Goal: Task Accomplishment & Management: Use online tool/utility

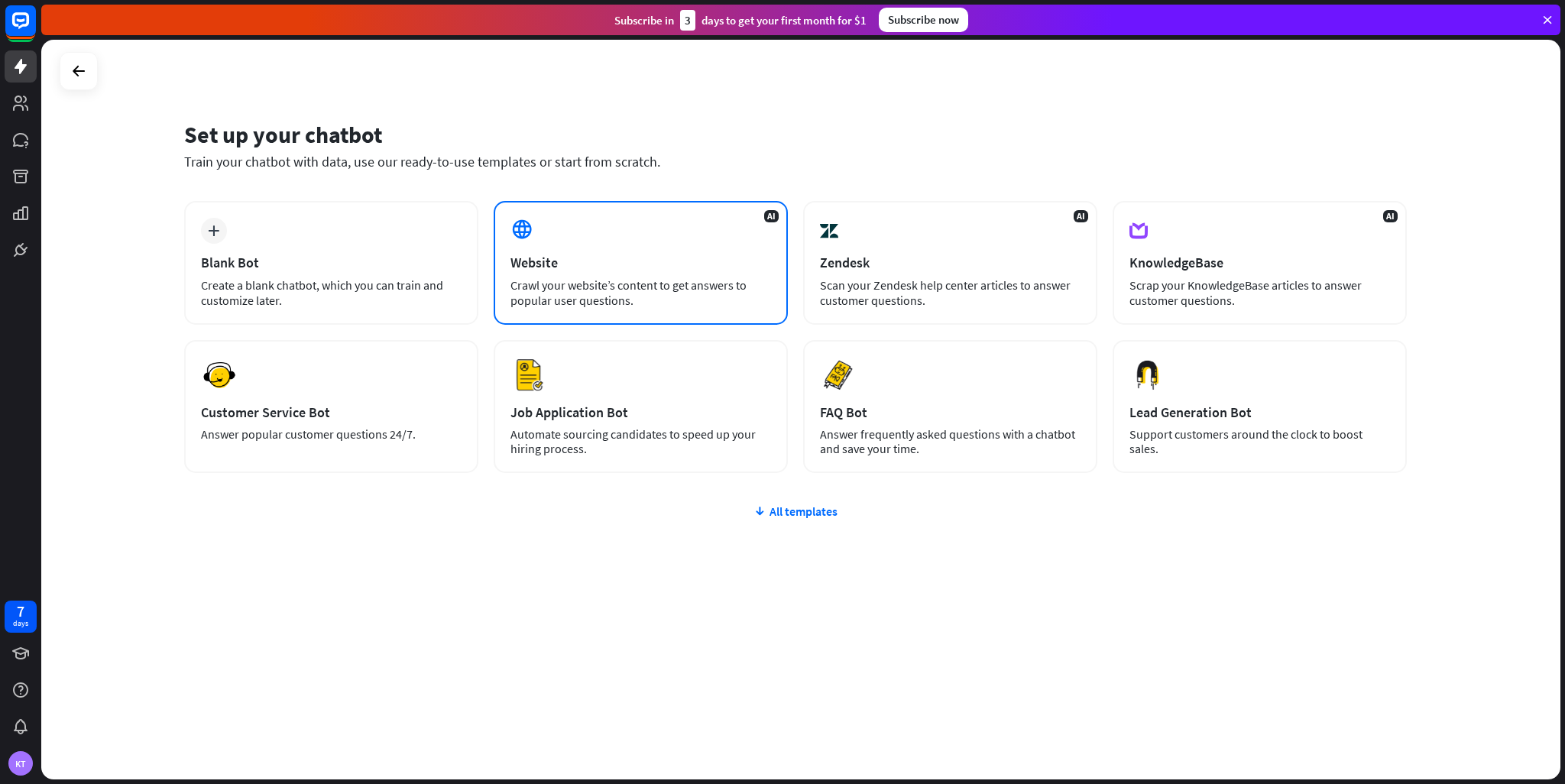
click at [626, 281] on div "Crawl your website’s content to get answers to popular user questions." at bounding box center [641, 292] width 261 height 31
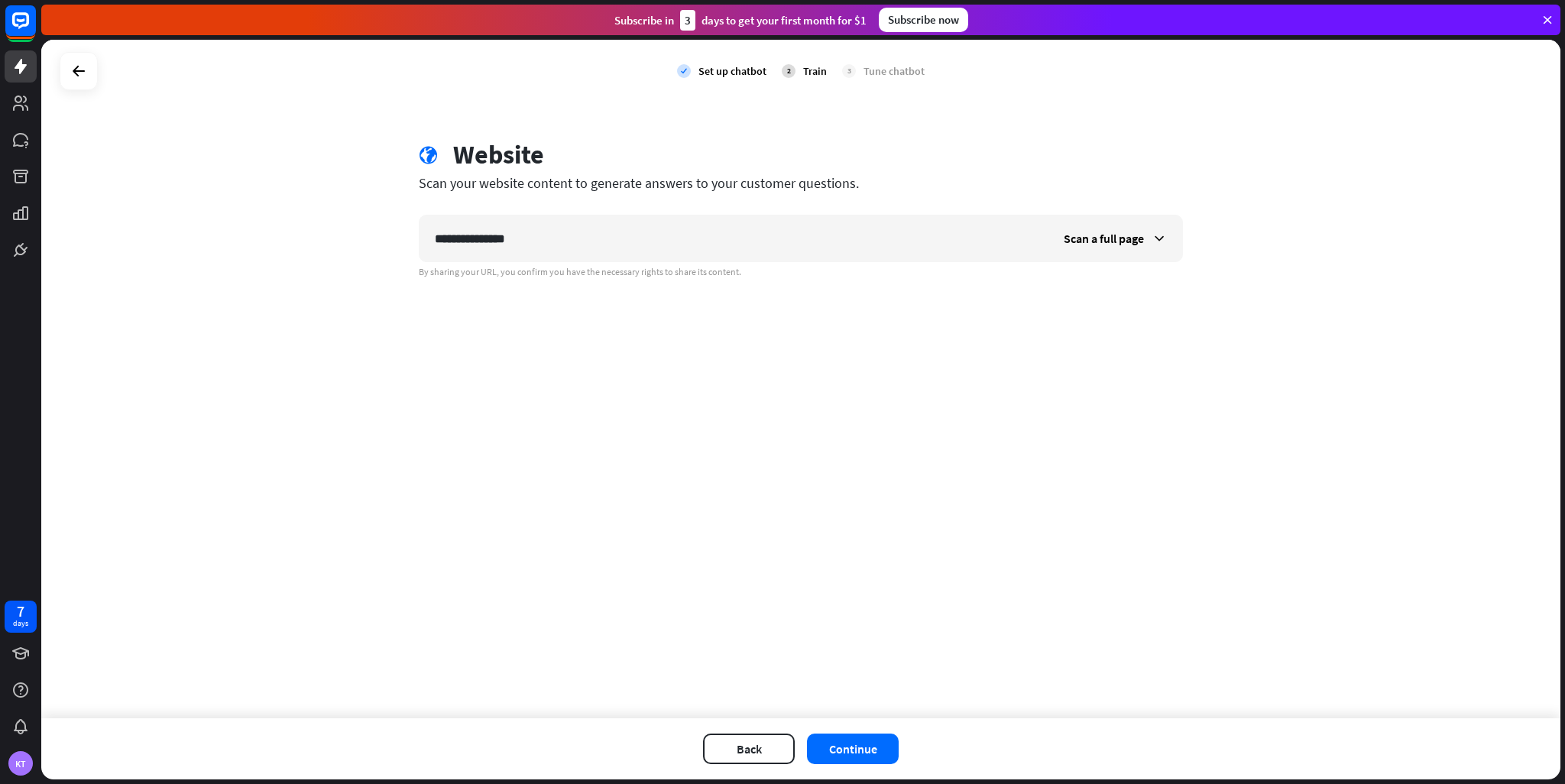
type input "**********"
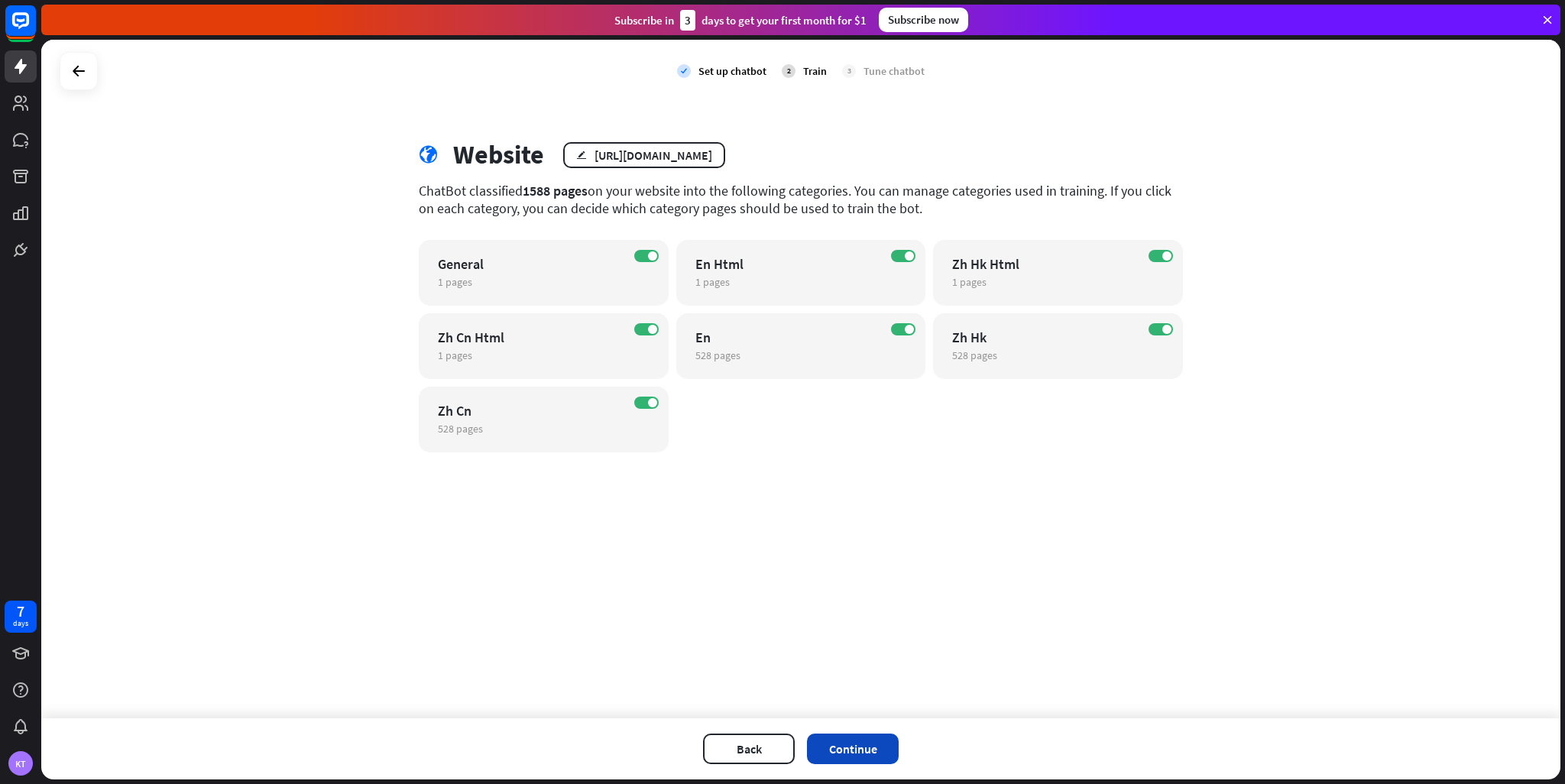
click at [853, 739] on button "Continue" at bounding box center [853, 749] width 92 height 31
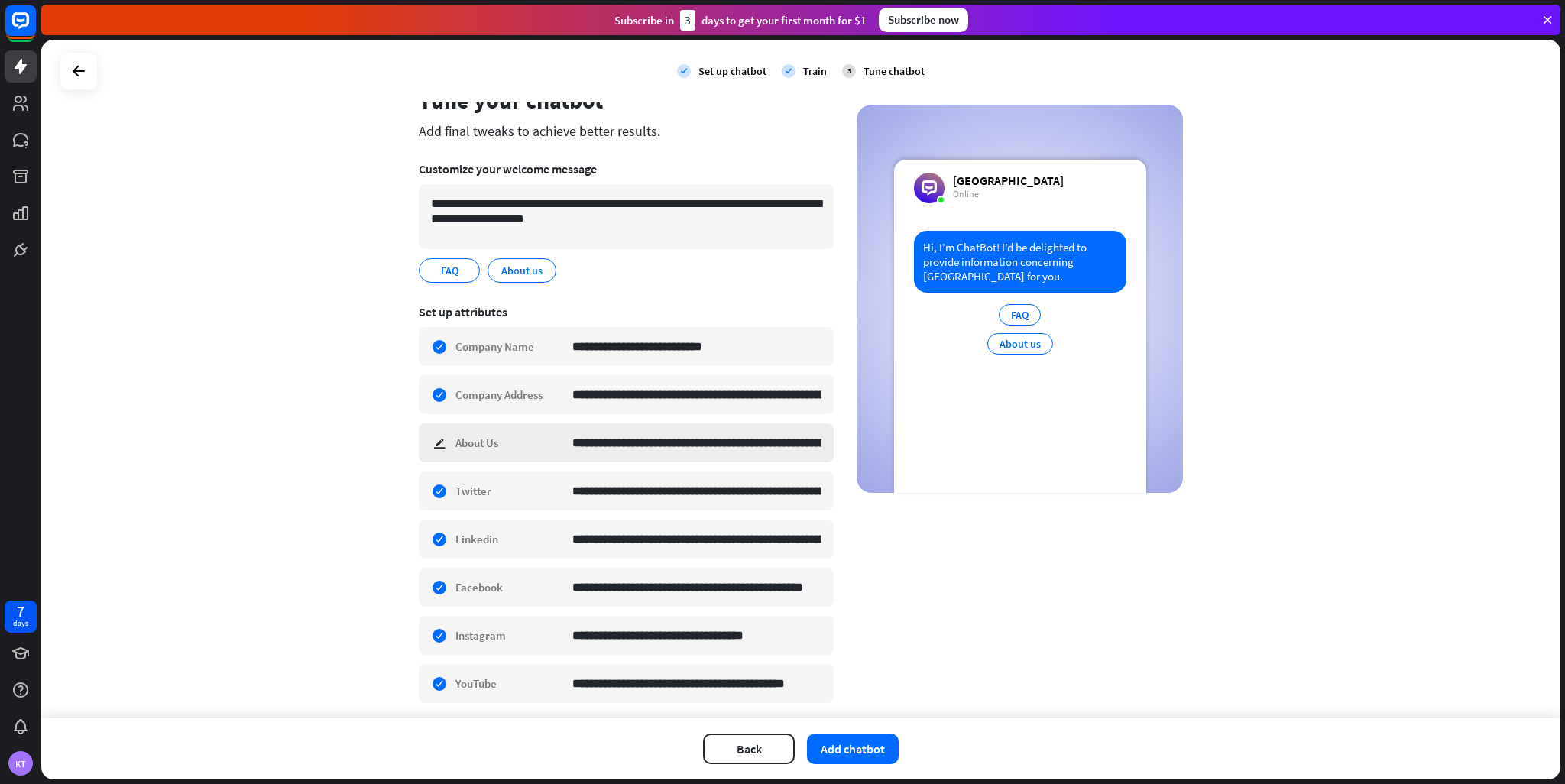
scroll to position [101, 0]
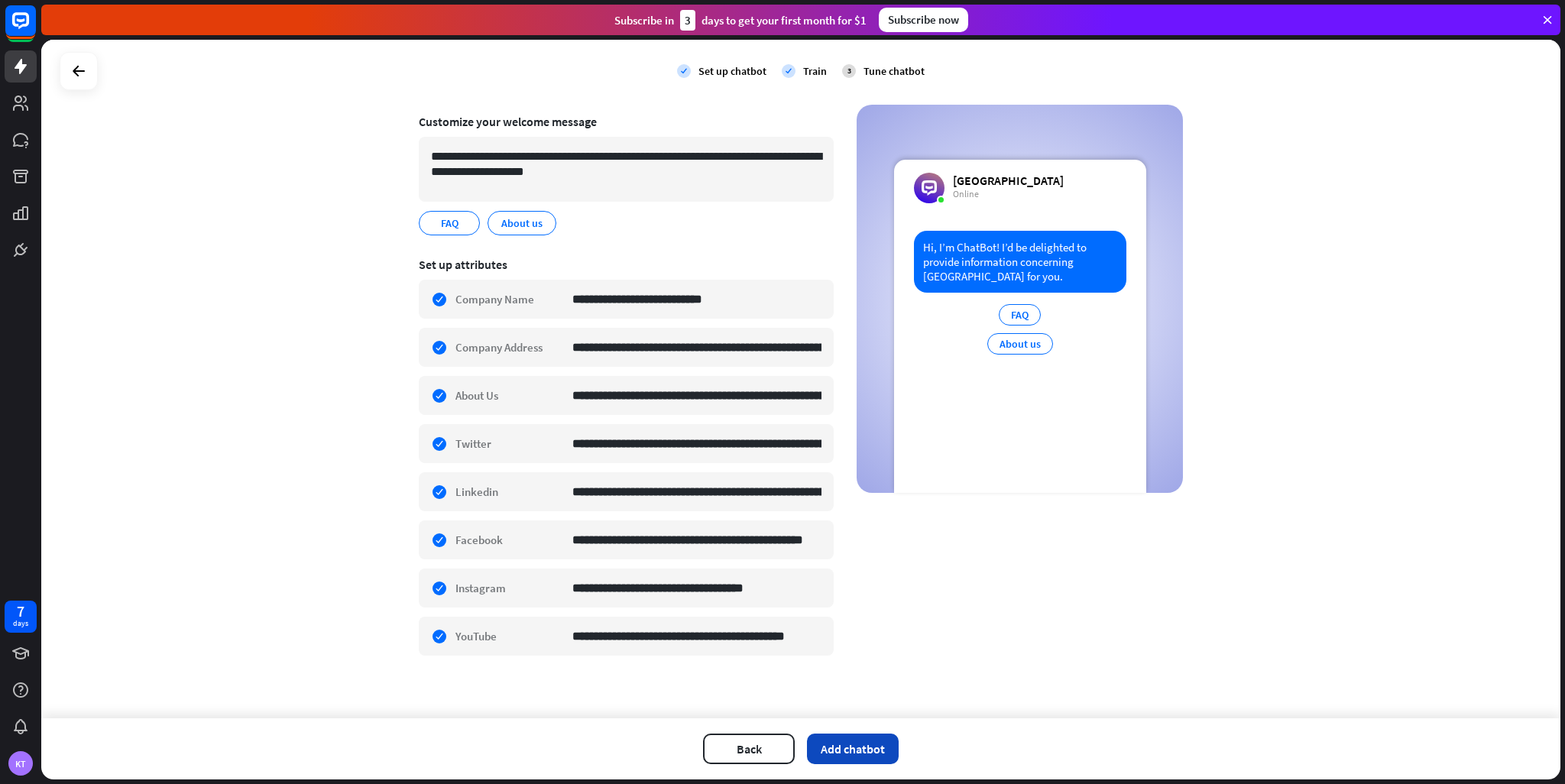
click at [837, 750] on button "Add chatbot" at bounding box center [853, 749] width 92 height 31
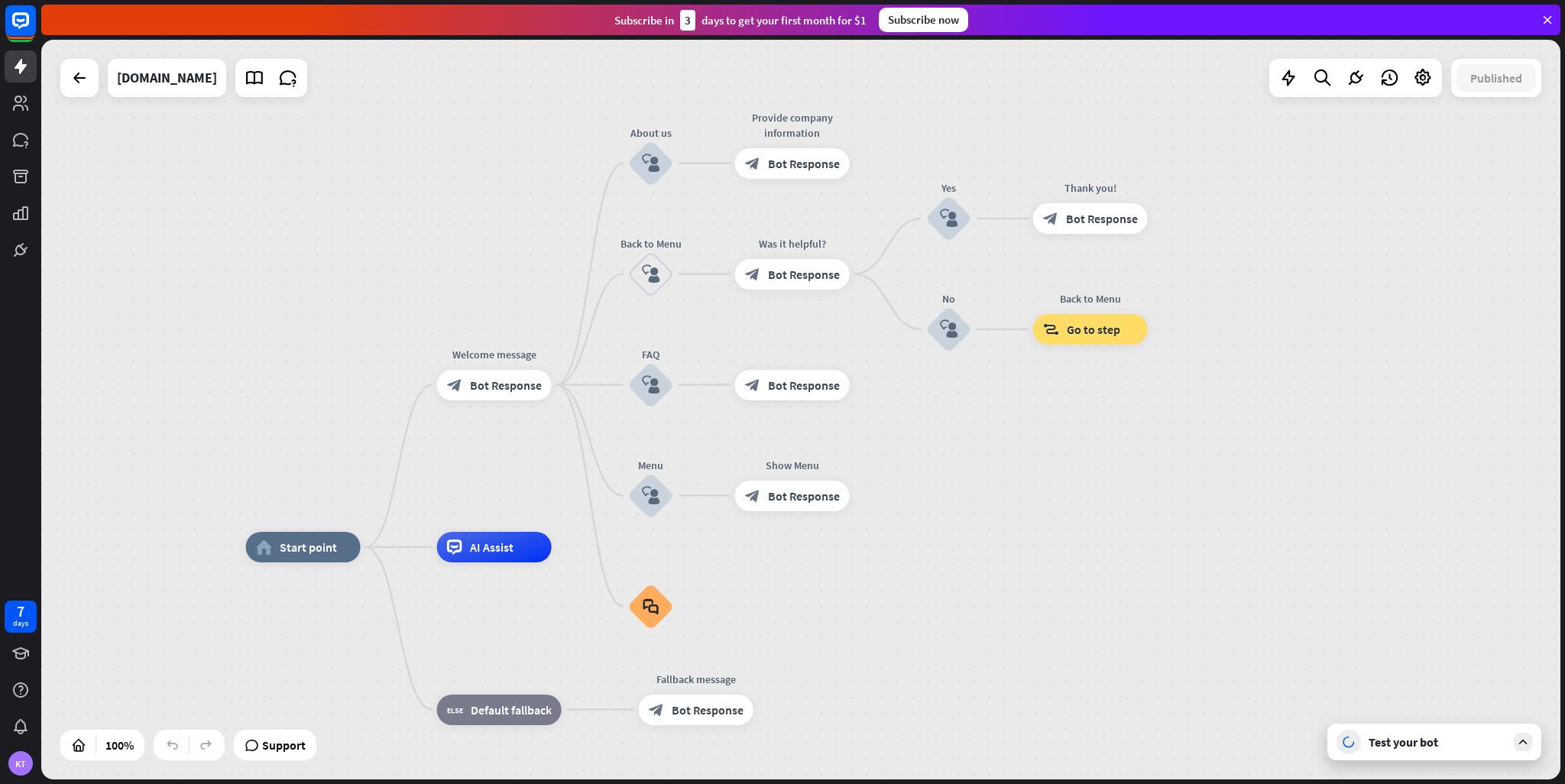
drag, startPoint x: 1021, startPoint y: 288, endPoint x: 934, endPoint y: 422, distance: 159.8
click at [934, 422] on div "home_2 Start point Welcome message block_bot_response Bot Response About us blo…" at bounding box center [800, 409] width 1519 height 740
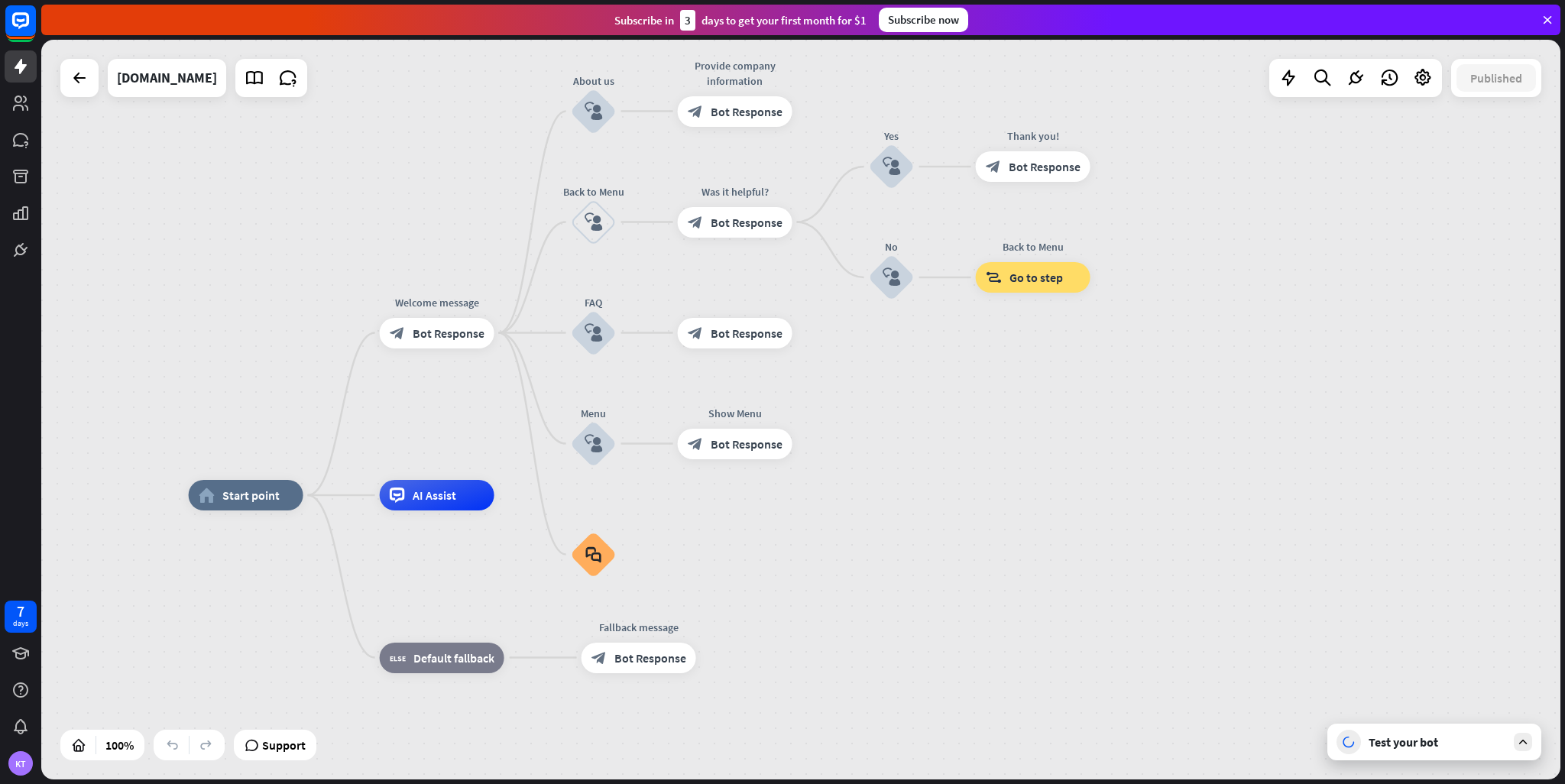
drag, startPoint x: 1196, startPoint y: 486, endPoint x: 1139, endPoint y: 435, distance: 76.5
click at [1139, 435] on div "home_2 Start point Welcome message block_bot_response Bot Response About us blo…" at bounding box center [800, 409] width 1519 height 740
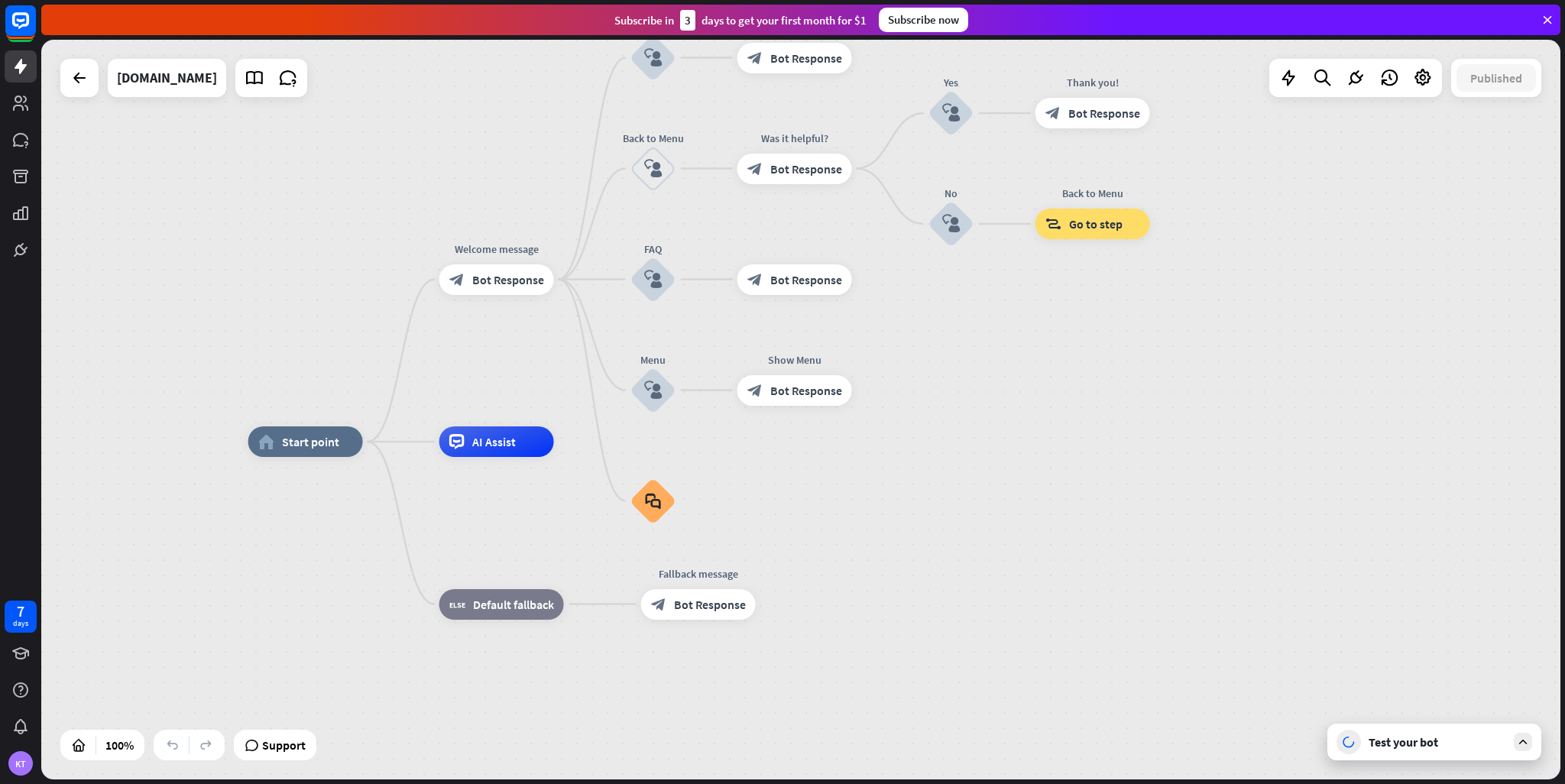
drag, startPoint x: 1139, startPoint y: 435, endPoint x: 1199, endPoint y: 381, distance: 80.7
click at [1199, 381] on div "home_2 Start point Welcome message block_bot_response Bot Response About us blo…" at bounding box center [800, 409] width 1519 height 740
click at [245, 74] on icon at bounding box center [255, 78] width 20 height 20
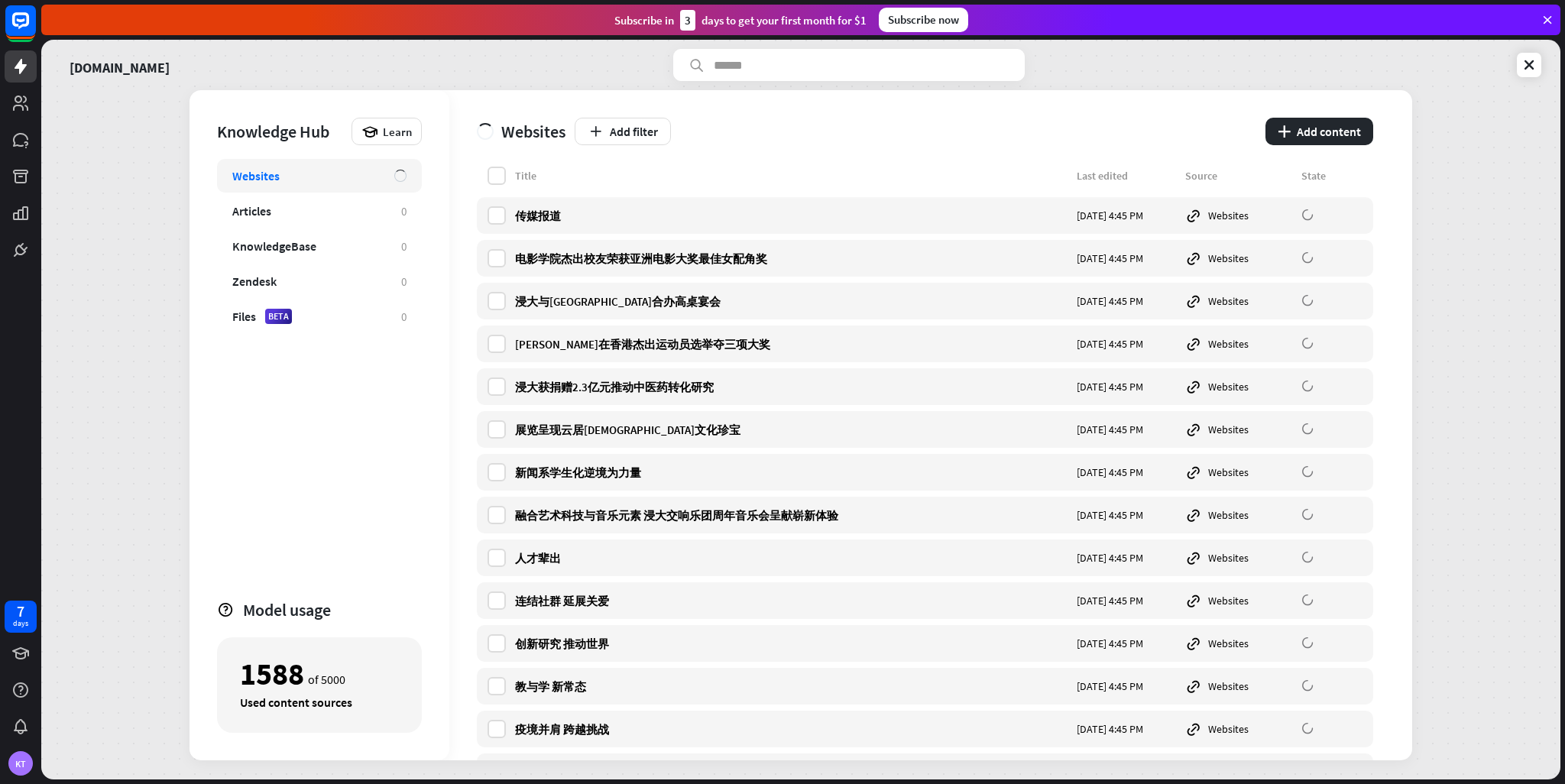
drag, startPoint x: 523, startPoint y: 207, endPoint x: 413, endPoint y: 379, distance: 204.2
click at [413, 379] on div "Websites Articles 0 KnowledgeBase 0 Zendesk 0 Files BETA 0" at bounding box center [319, 372] width 205 height 426
click at [1530, 60] on icon at bounding box center [1529, 65] width 15 height 15
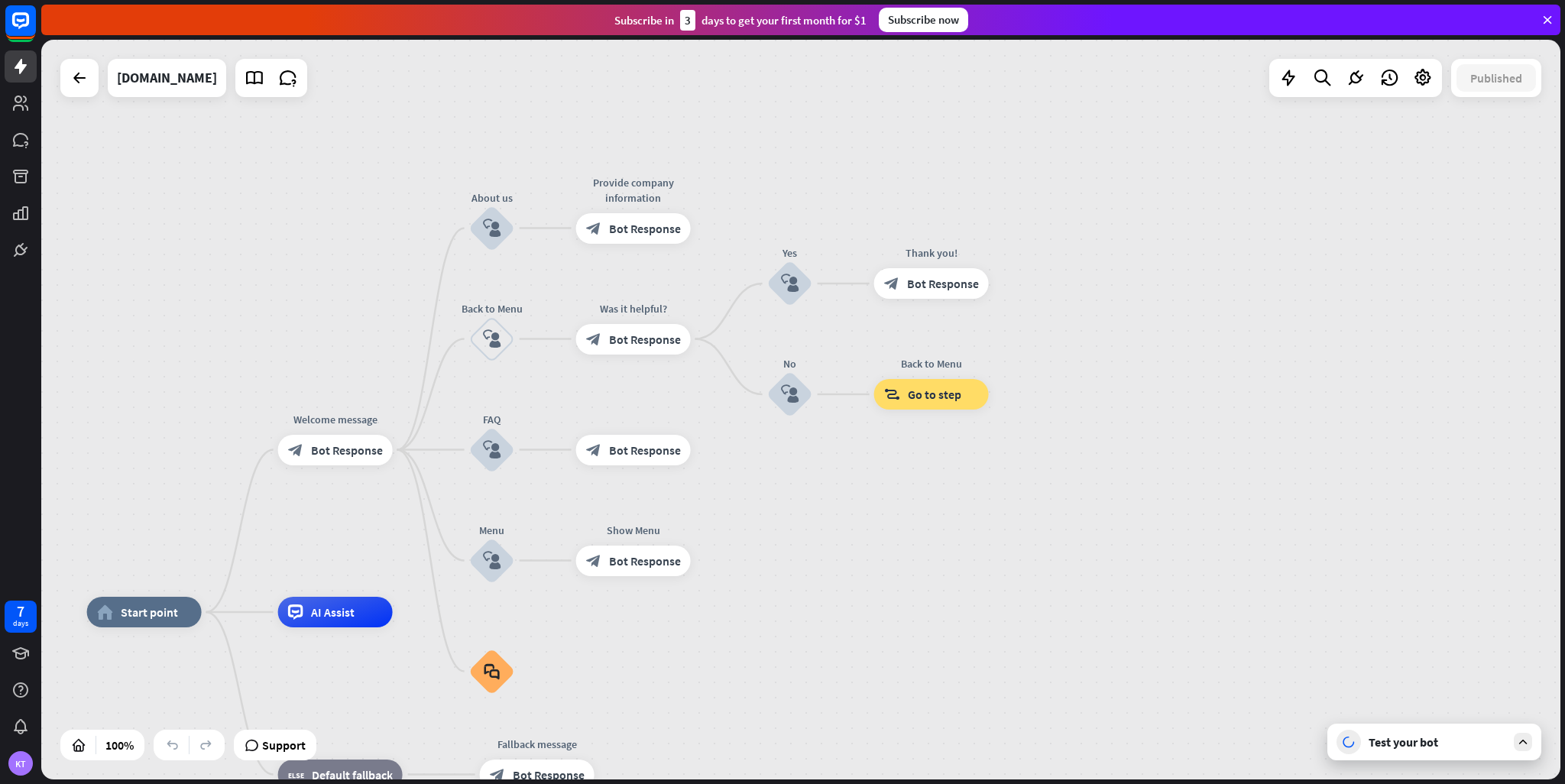
drag, startPoint x: 1193, startPoint y: 375, endPoint x: 934, endPoint y: 577, distance: 328.5
click at [934, 577] on div "home_2 Start point Welcome message block_bot_response Bot Response About us blo…" at bounding box center [800, 409] width 1519 height 740
click at [1409, 744] on div "Test your bot" at bounding box center [1437, 742] width 138 height 15
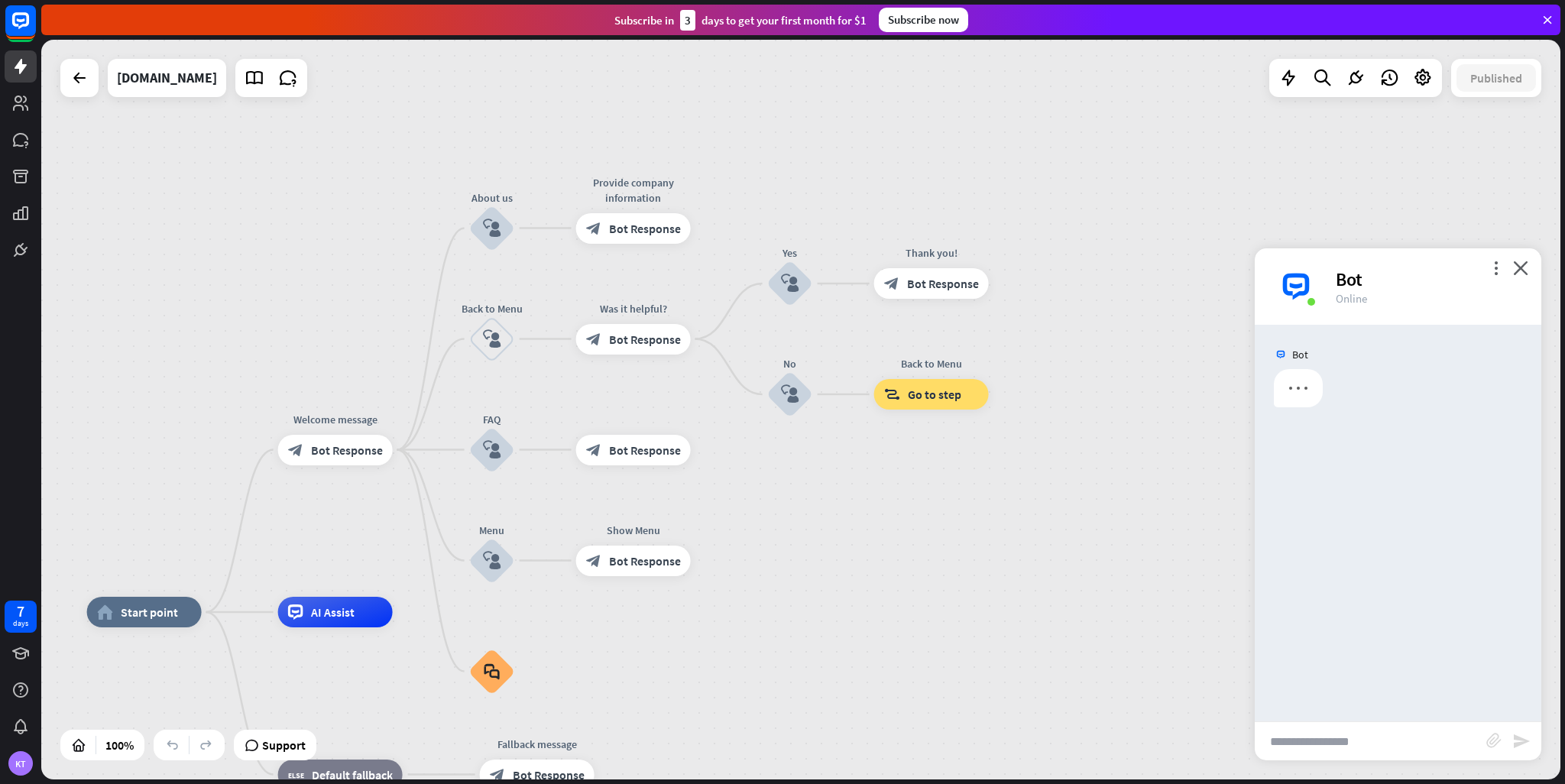
click at [1409, 744] on input "text" at bounding box center [1370, 741] width 231 height 38
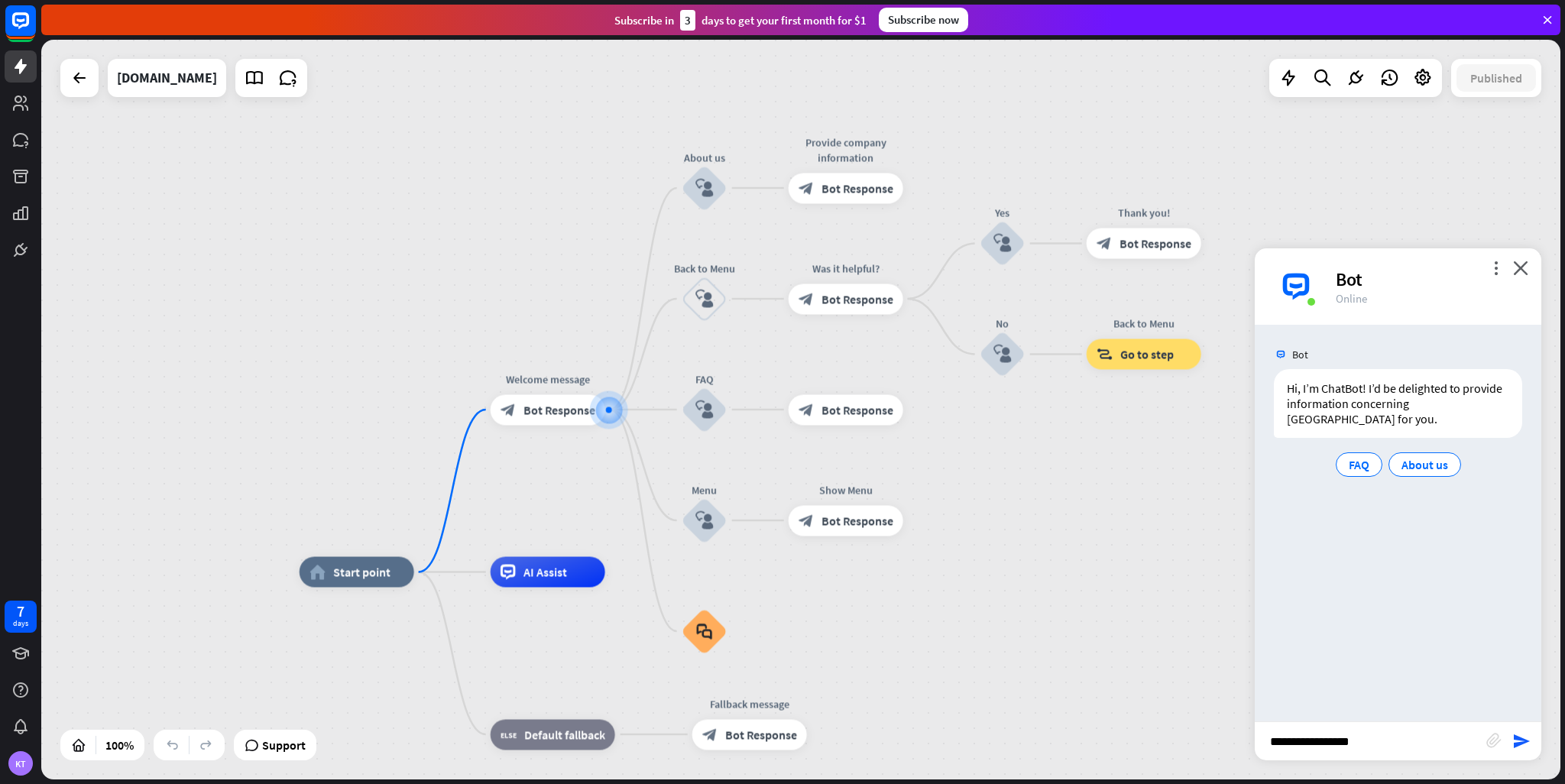
type input "**********"
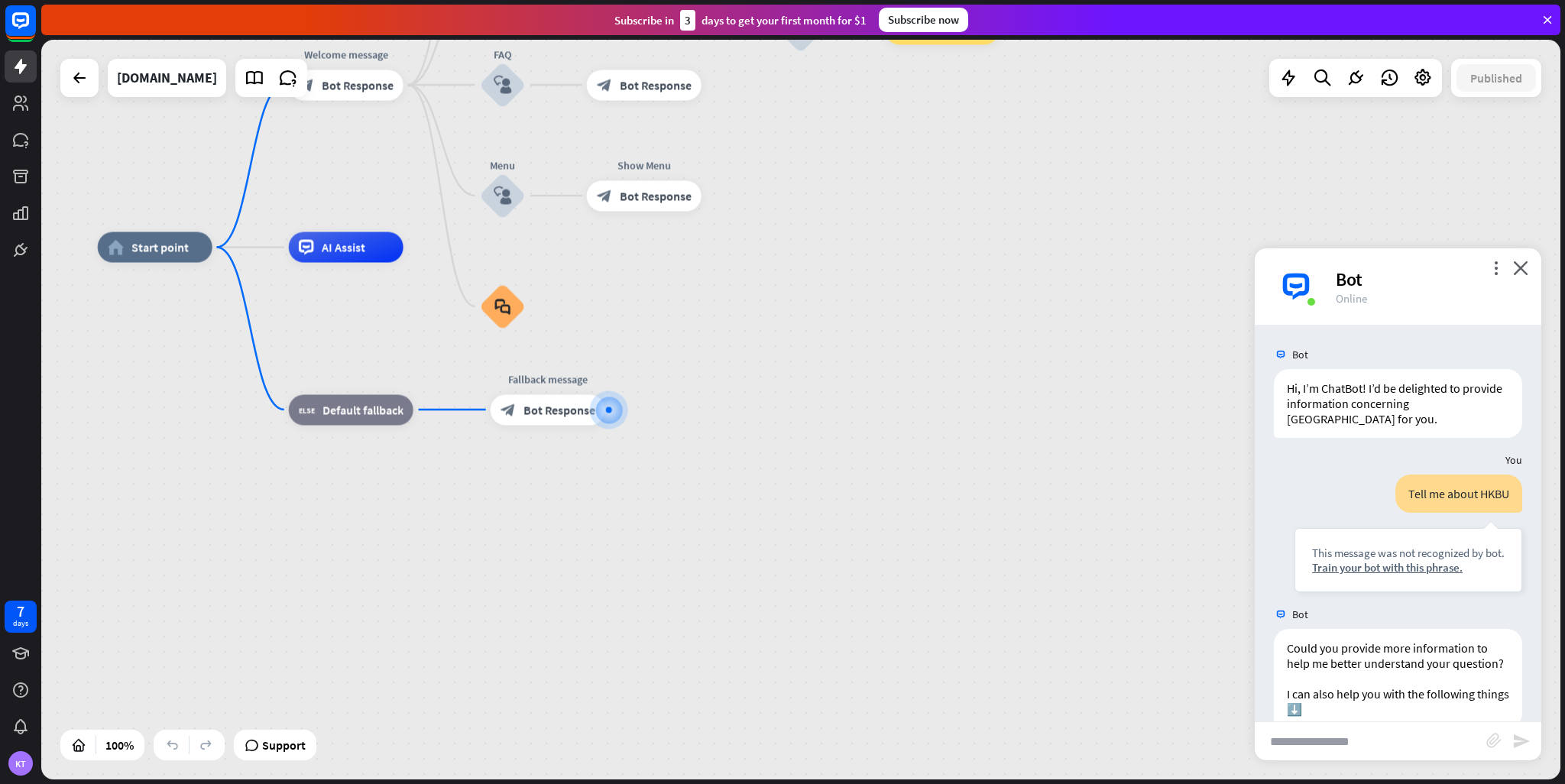
scroll to position [86, 0]
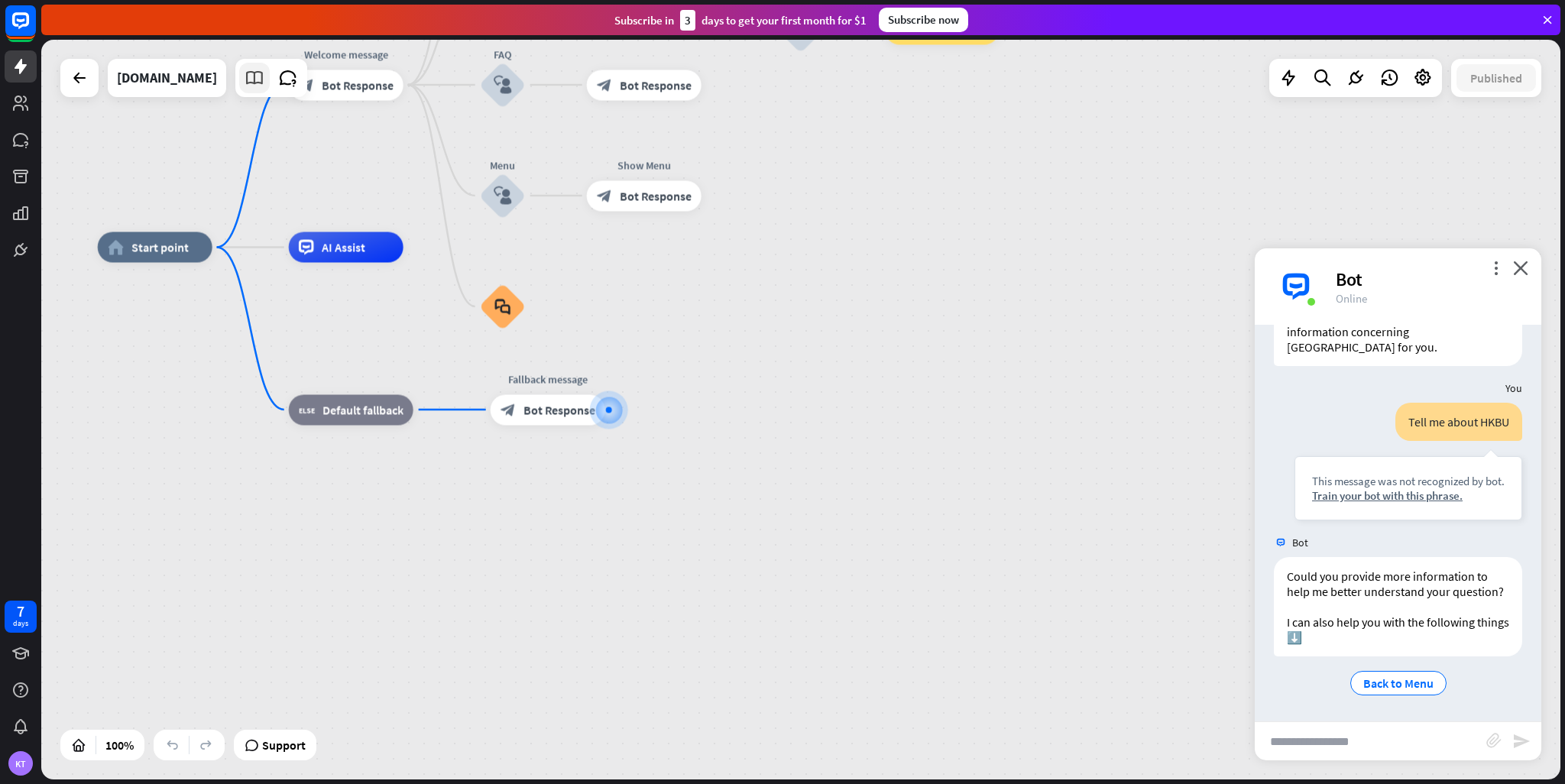
click at [239, 93] on link at bounding box center [255, 78] width 31 height 31
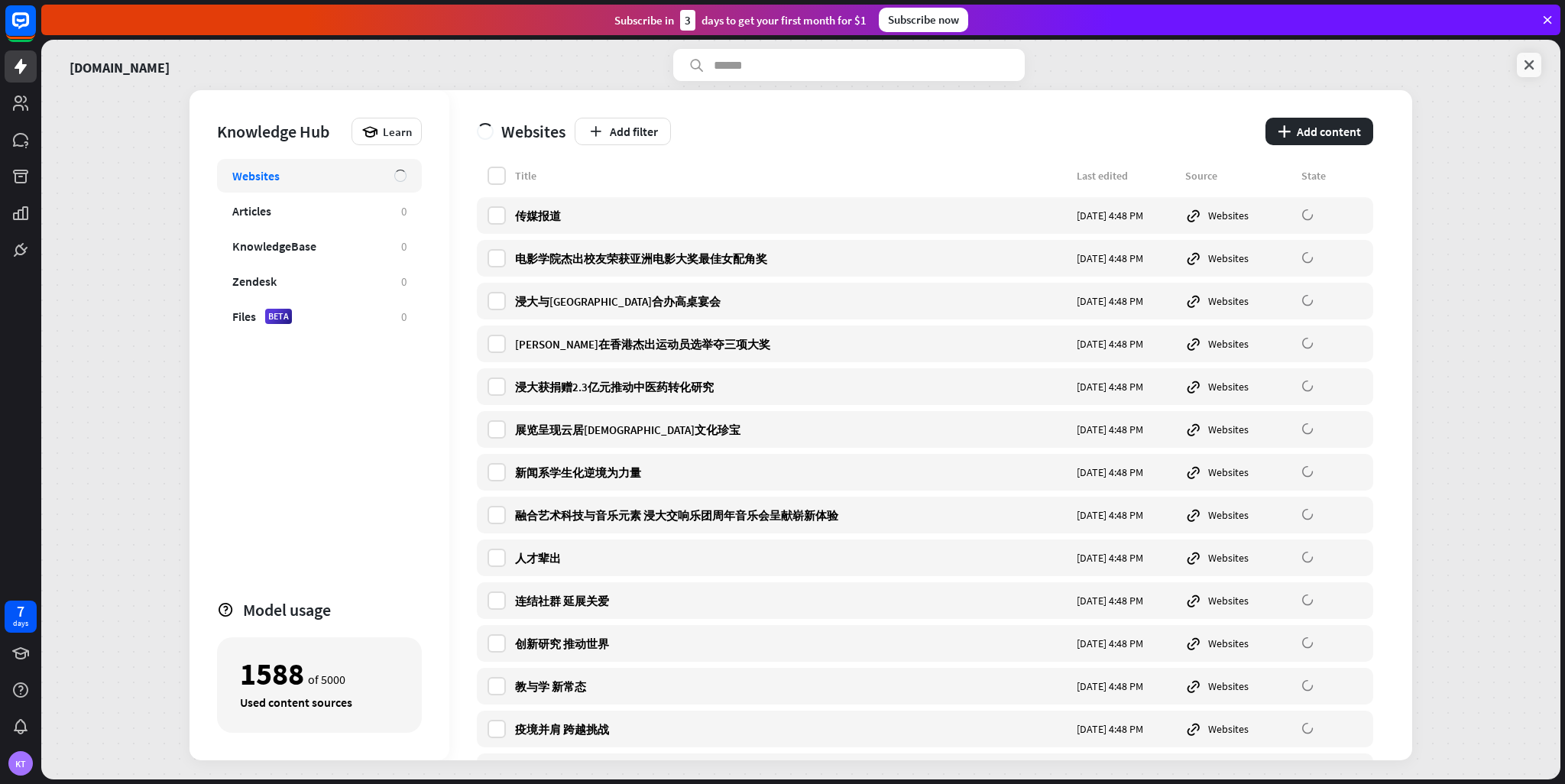
click at [1532, 58] on icon at bounding box center [1529, 65] width 15 height 15
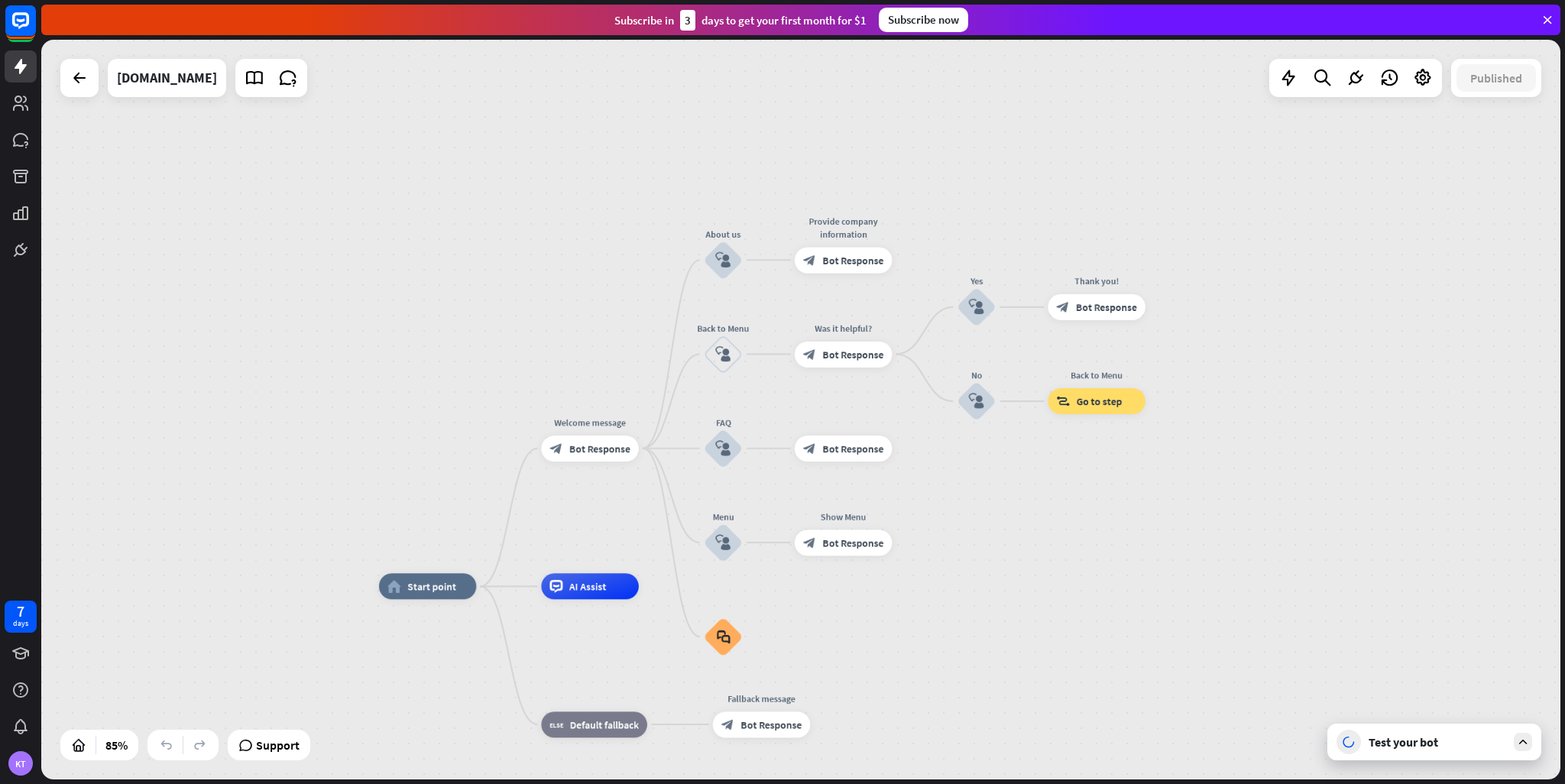
drag, startPoint x: 1257, startPoint y: 606, endPoint x: 1168, endPoint y: 717, distance: 142.3
click at [1275, 551] on div "home_2 Start point Welcome message block_bot_response Bot Response About us blo…" at bounding box center [800, 409] width 1519 height 740
click at [600, 461] on div "Edit name more_horiz plus Welcome message block_bot_response Bot Response" at bounding box center [588, 448] width 98 height 26
click at [598, 444] on span "Bot Response" at bounding box center [598, 448] width 61 height 13
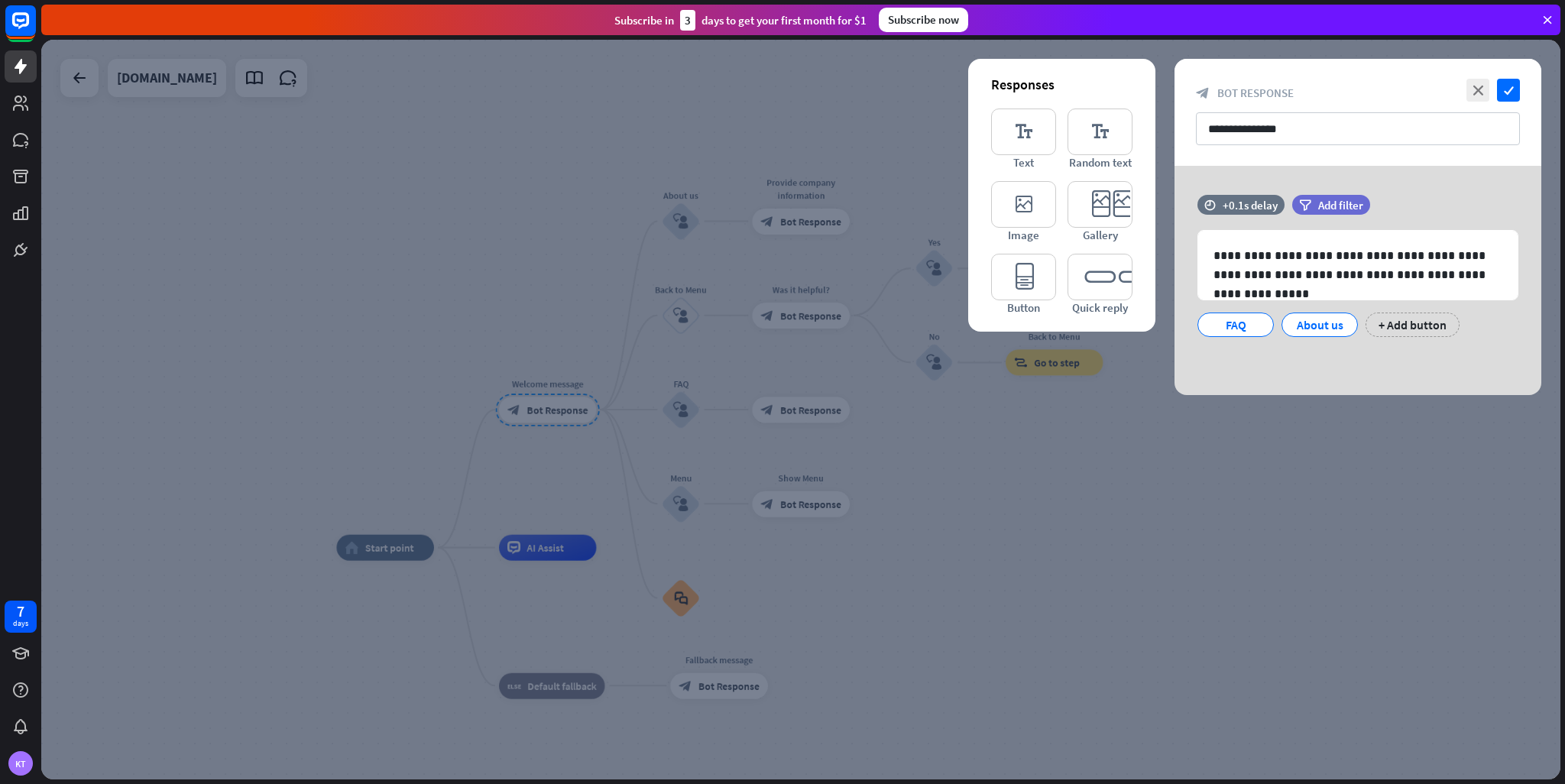
click at [1297, 521] on div at bounding box center [800, 409] width 1519 height 740
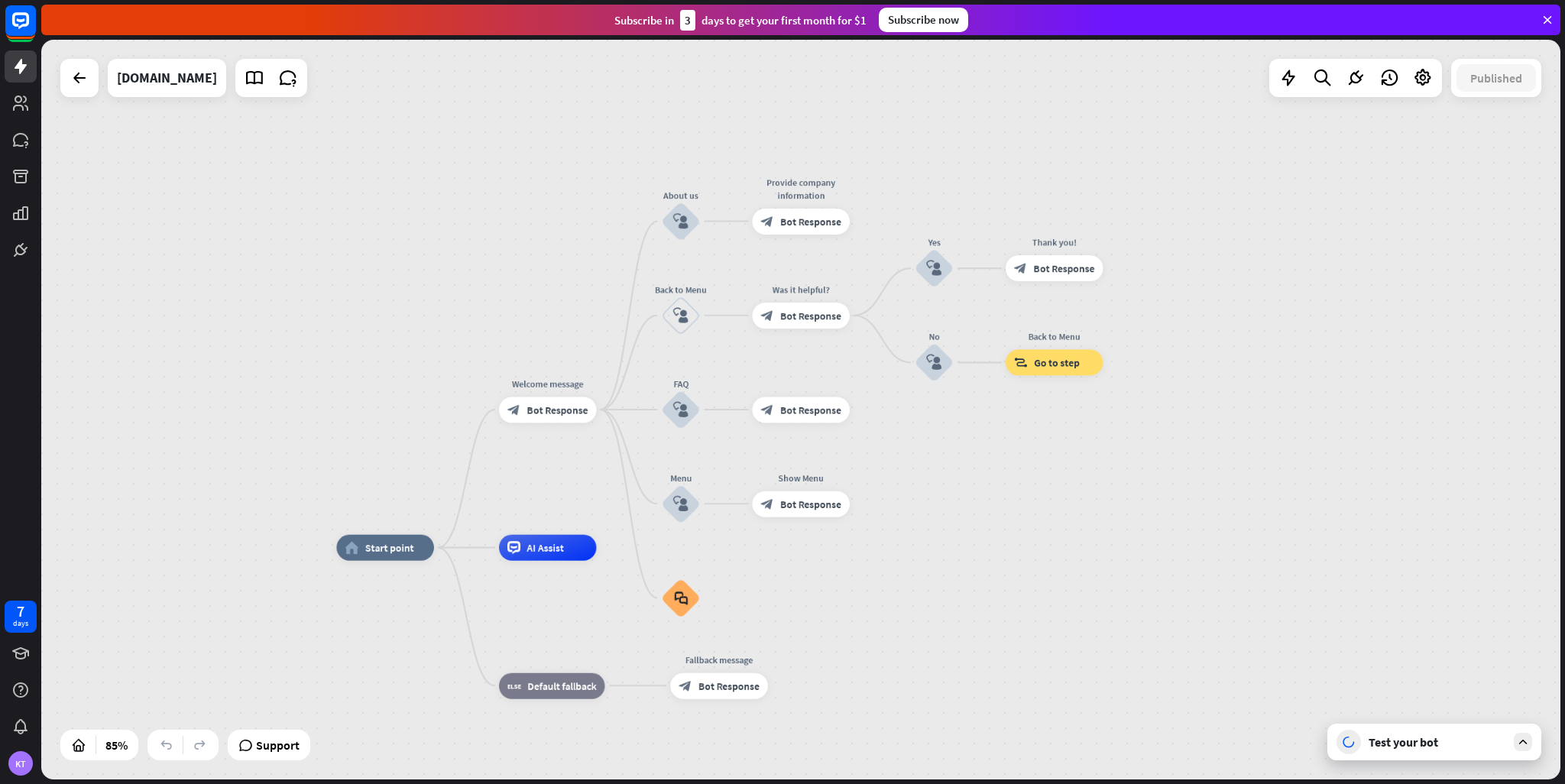
click at [1431, 736] on div "Test your bot" at bounding box center [1437, 742] width 138 height 15
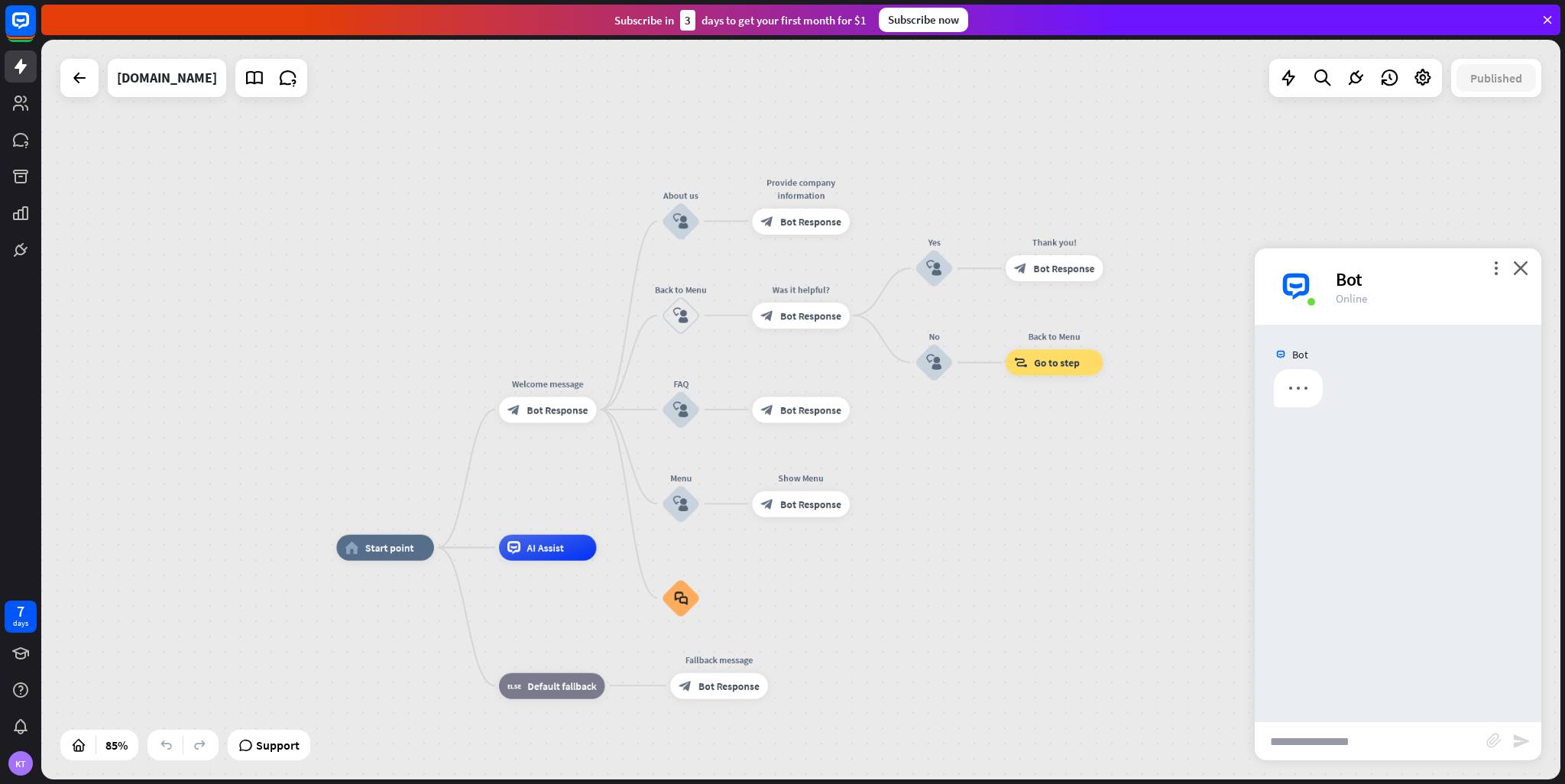
click at [1431, 736] on input "text" at bounding box center [1370, 741] width 231 height 38
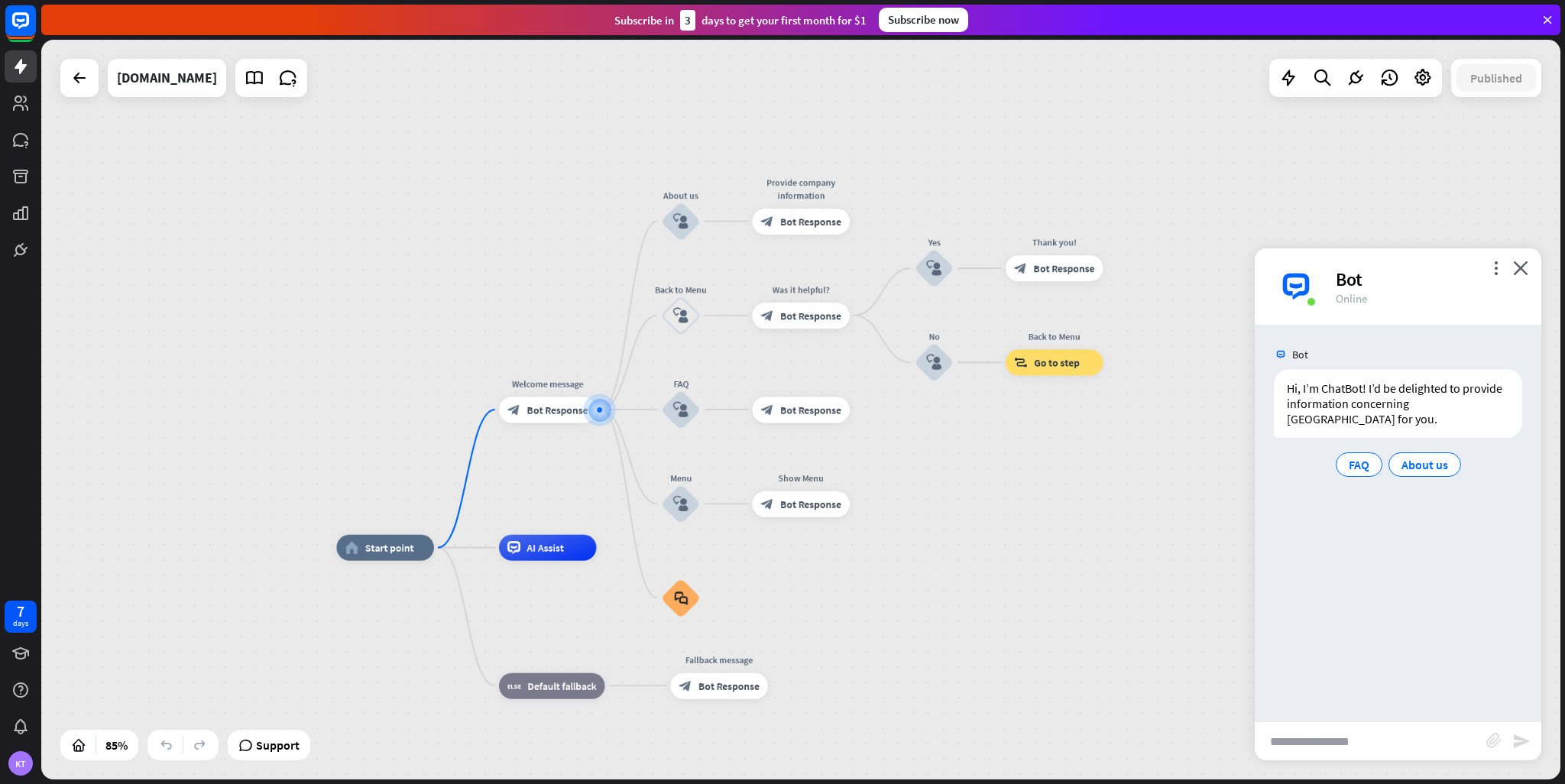
type input "*"
type input "**********"
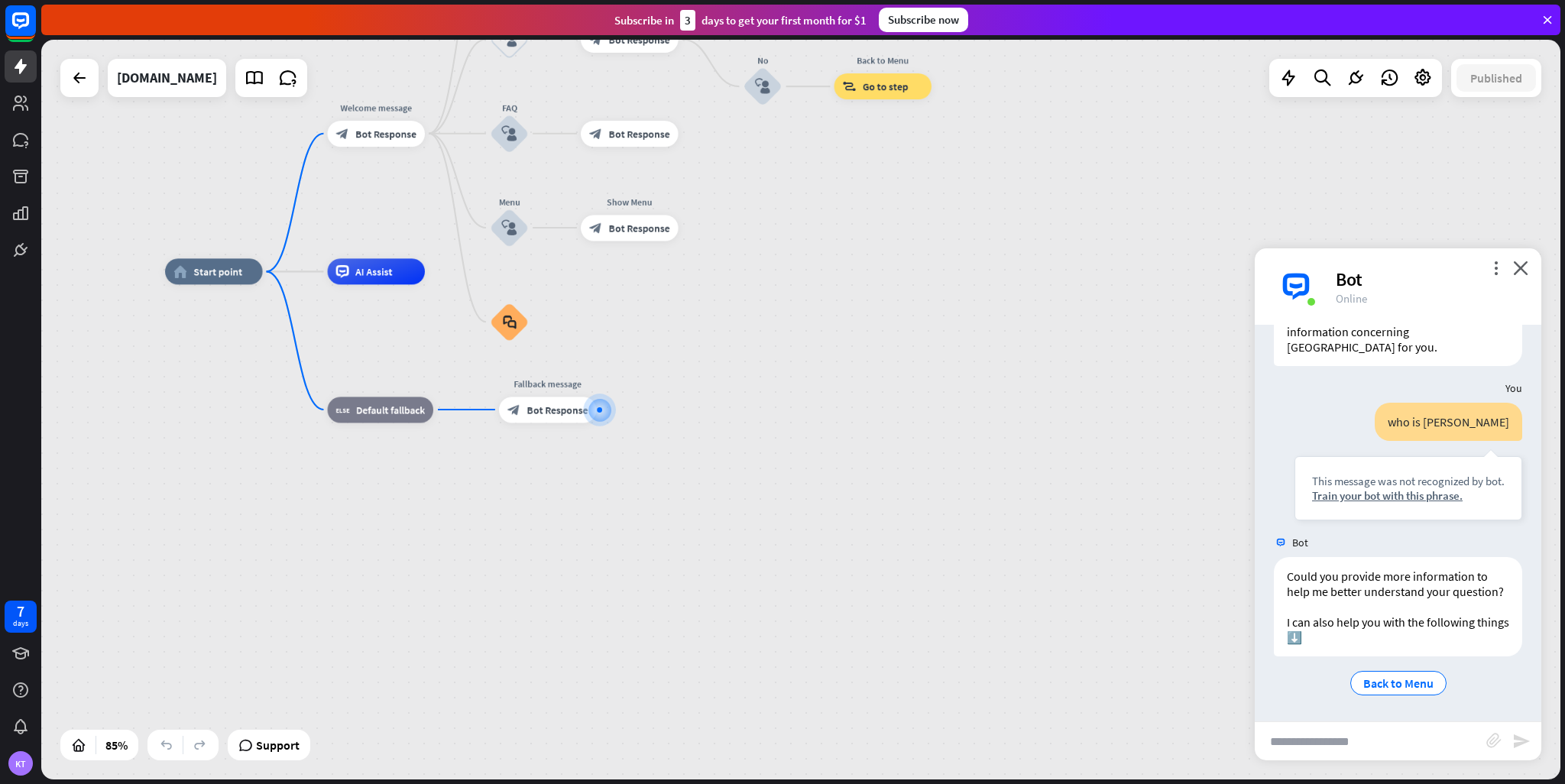
scroll to position [86, 0]
click at [1391, 488] on div "Train your bot with this phrase." at bounding box center [1408, 495] width 192 height 14
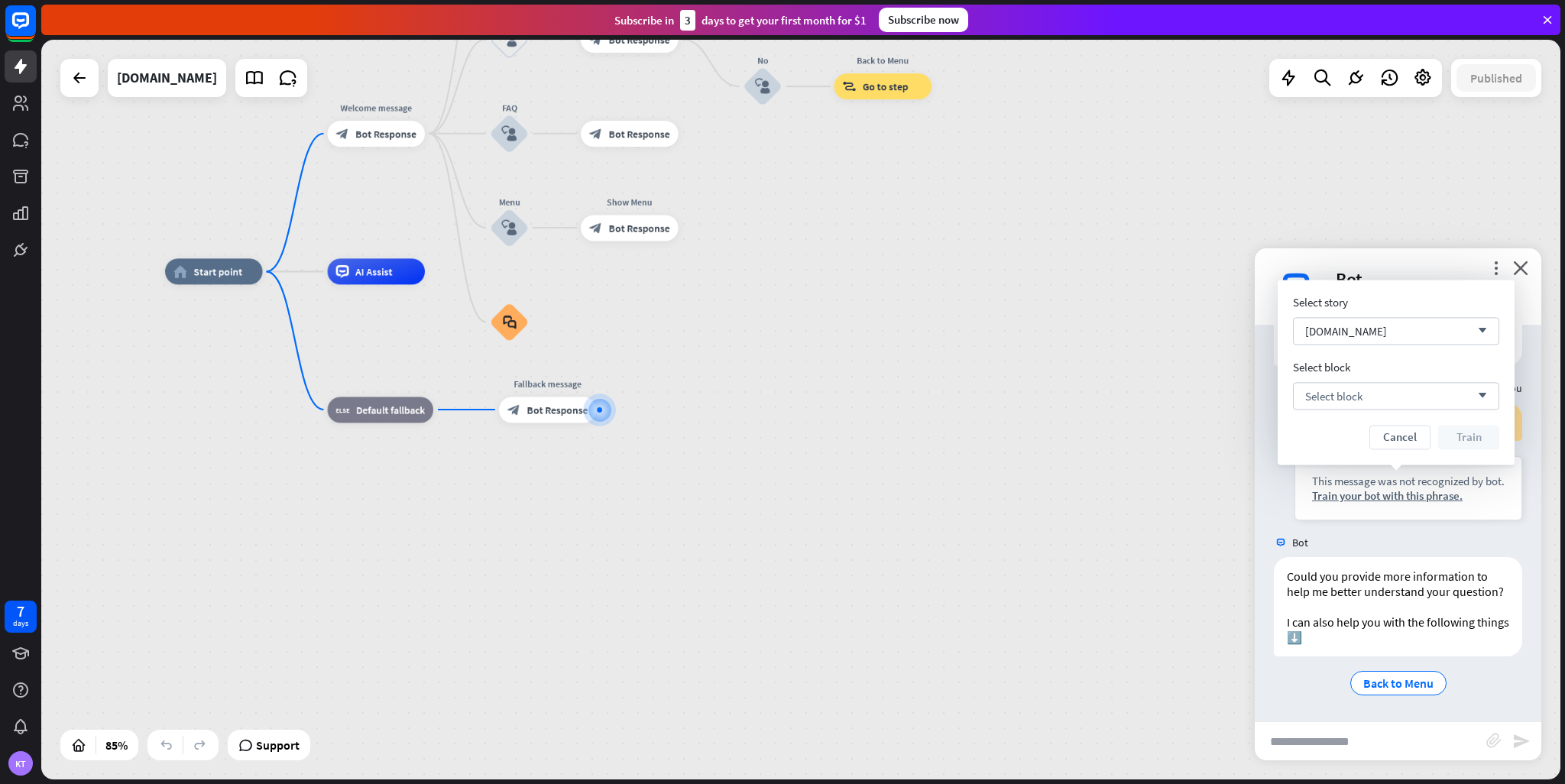
click at [1135, 475] on div "home_2 Start point Welcome message block_bot_response Bot Response About us blo…" at bounding box center [811, 585] width 1292 height 628
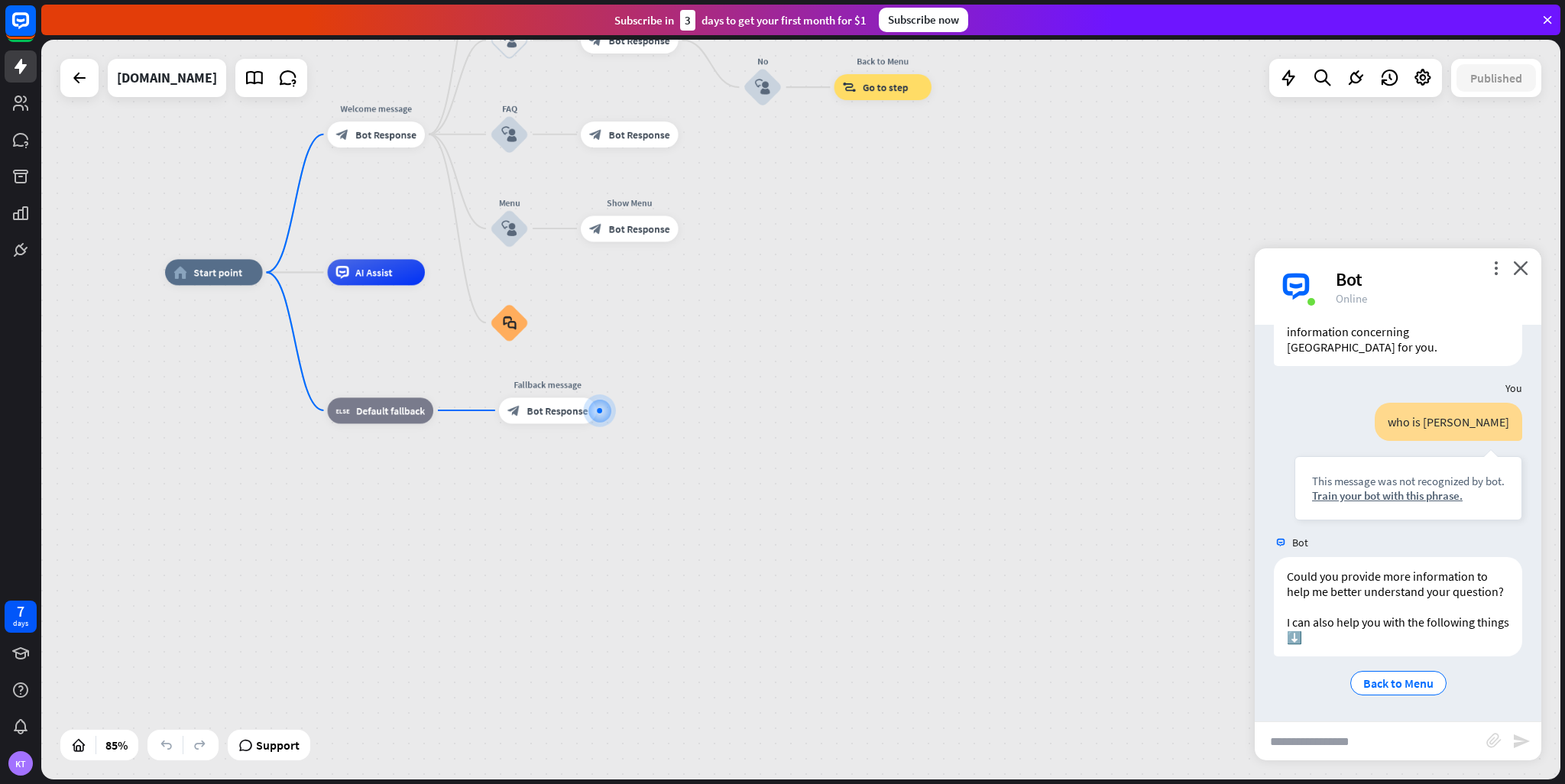
drag, startPoint x: 973, startPoint y: 384, endPoint x: 983, endPoint y: 636, distance: 252.2
click at [983, 636] on div "home_2 Start point Welcome message block_bot_response Bot Response About us blo…" at bounding box center [811, 586] width 1292 height 628
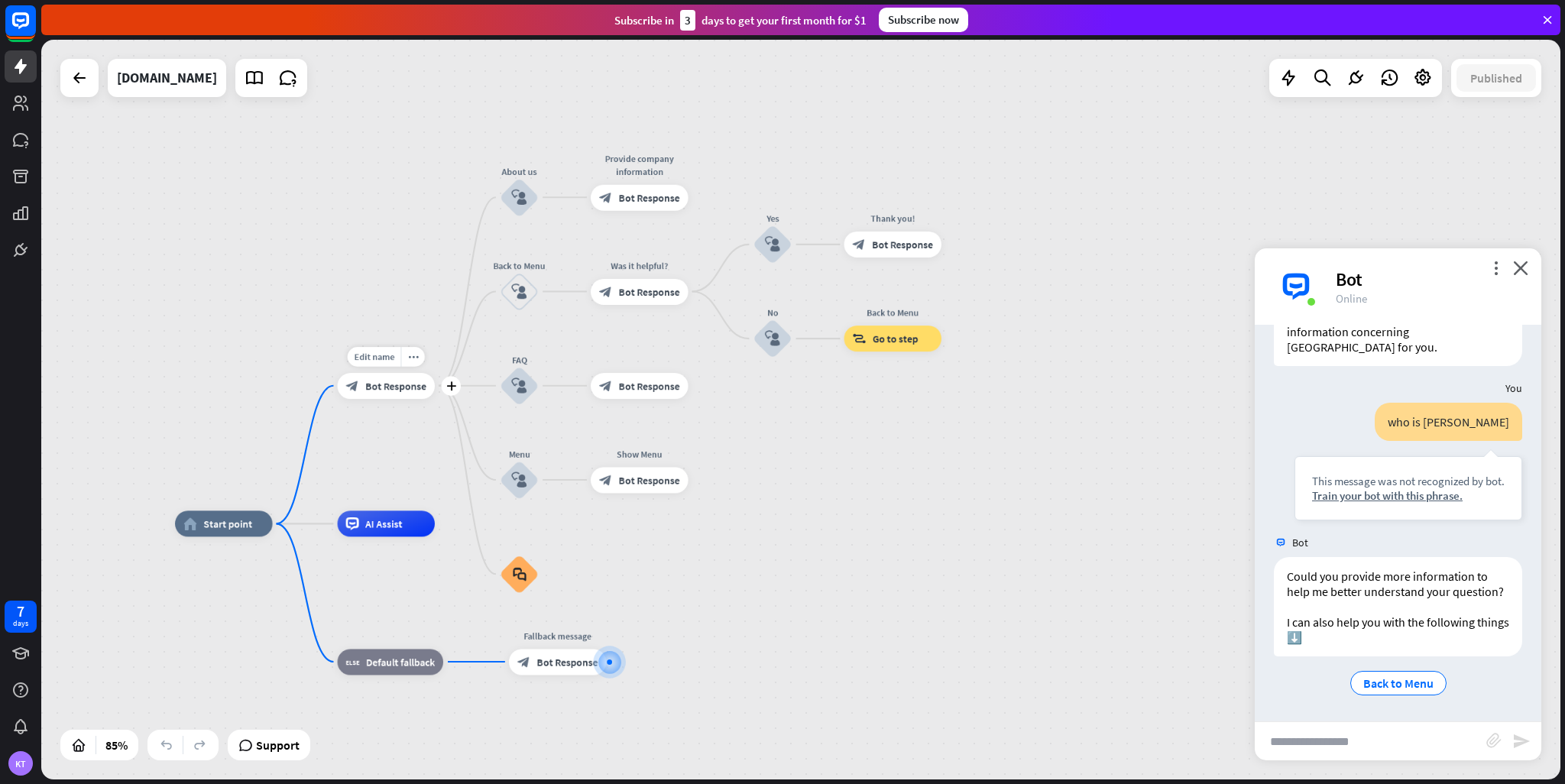
click at [404, 389] on span "Bot Response" at bounding box center [396, 386] width 61 height 13
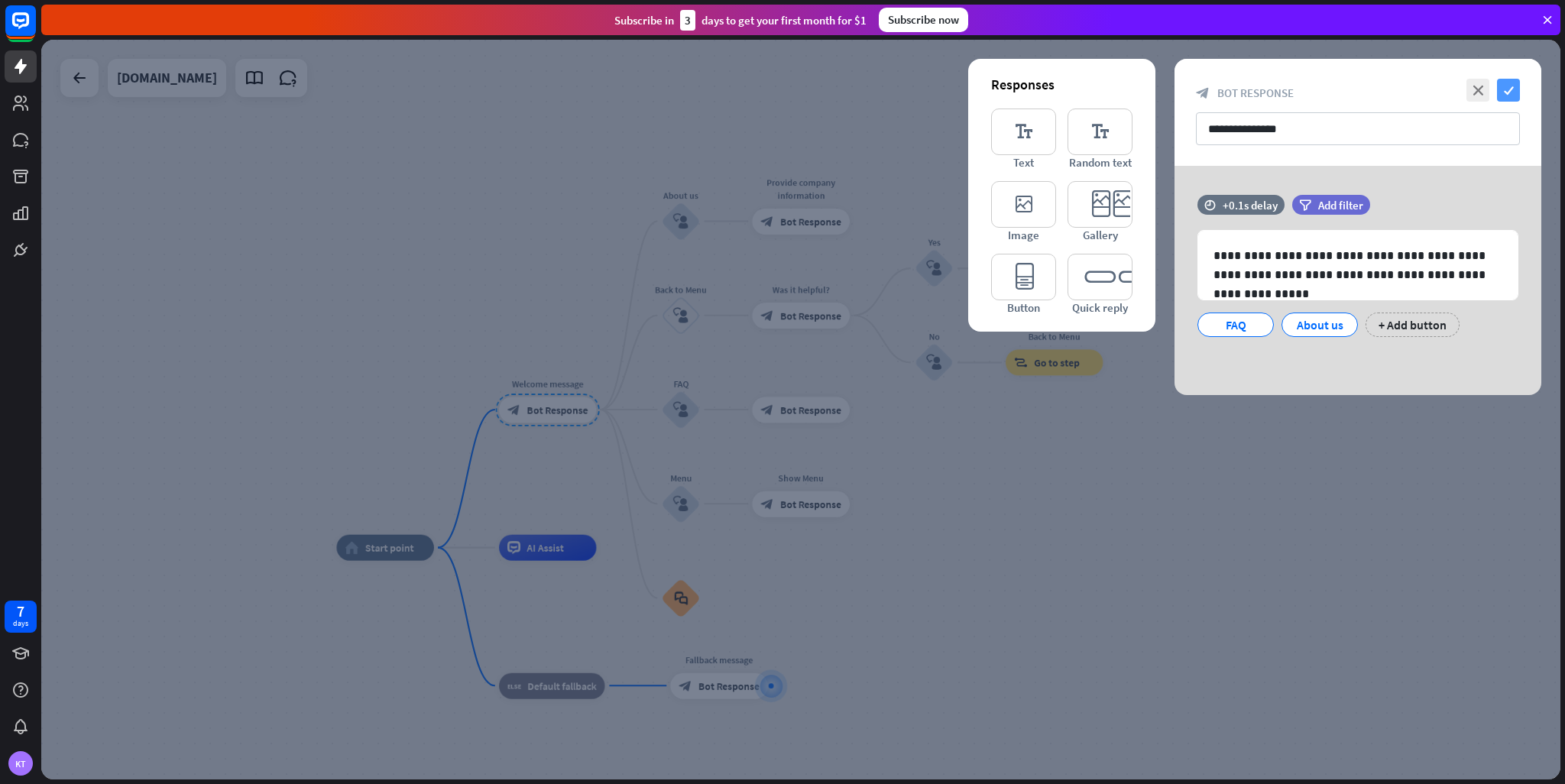
click at [1514, 90] on icon "check" at bounding box center [1508, 90] width 22 height 22
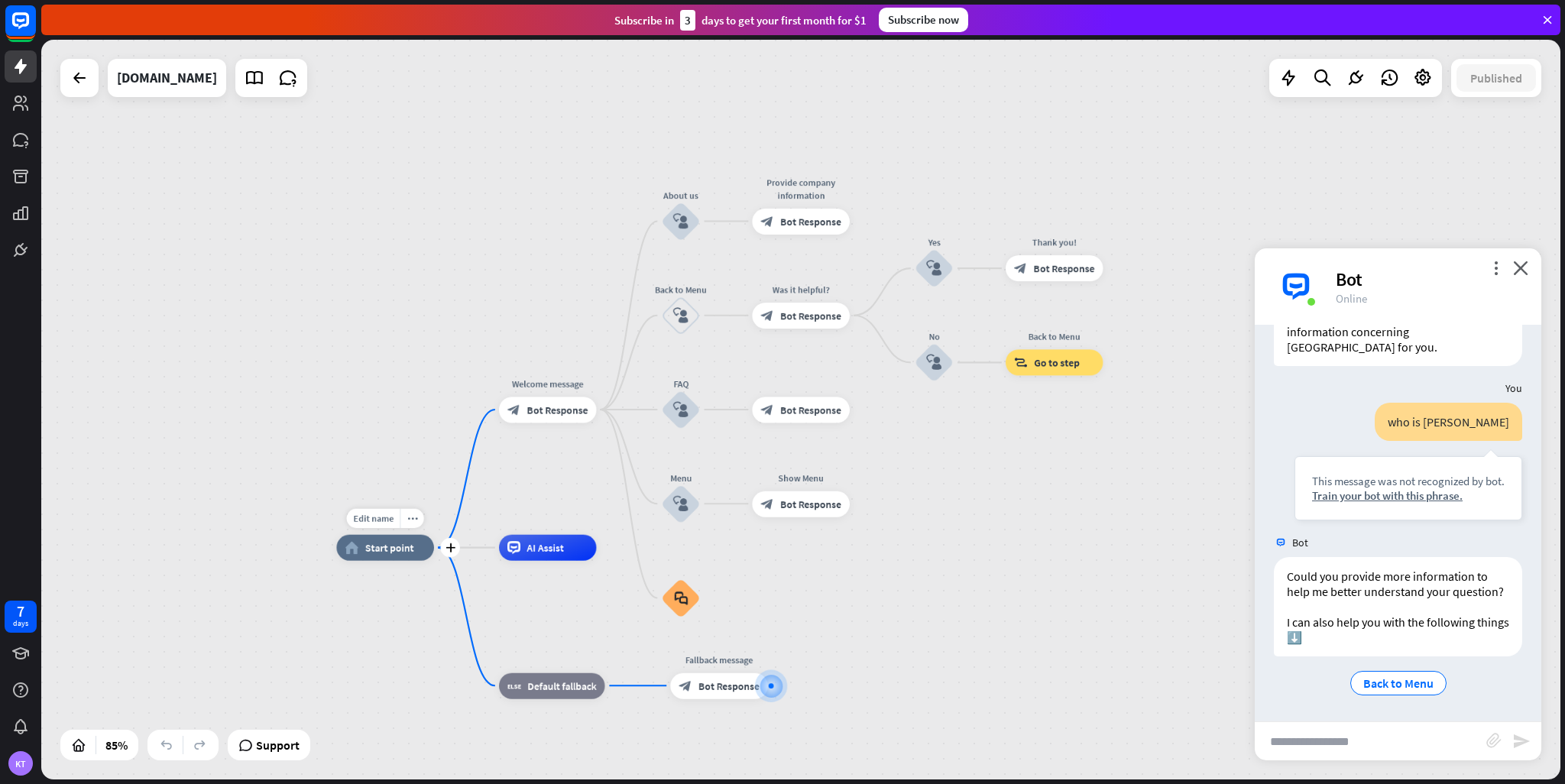
click at [345, 559] on div "home_2 Start point" at bounding box center [385, 548] width 98 height 26
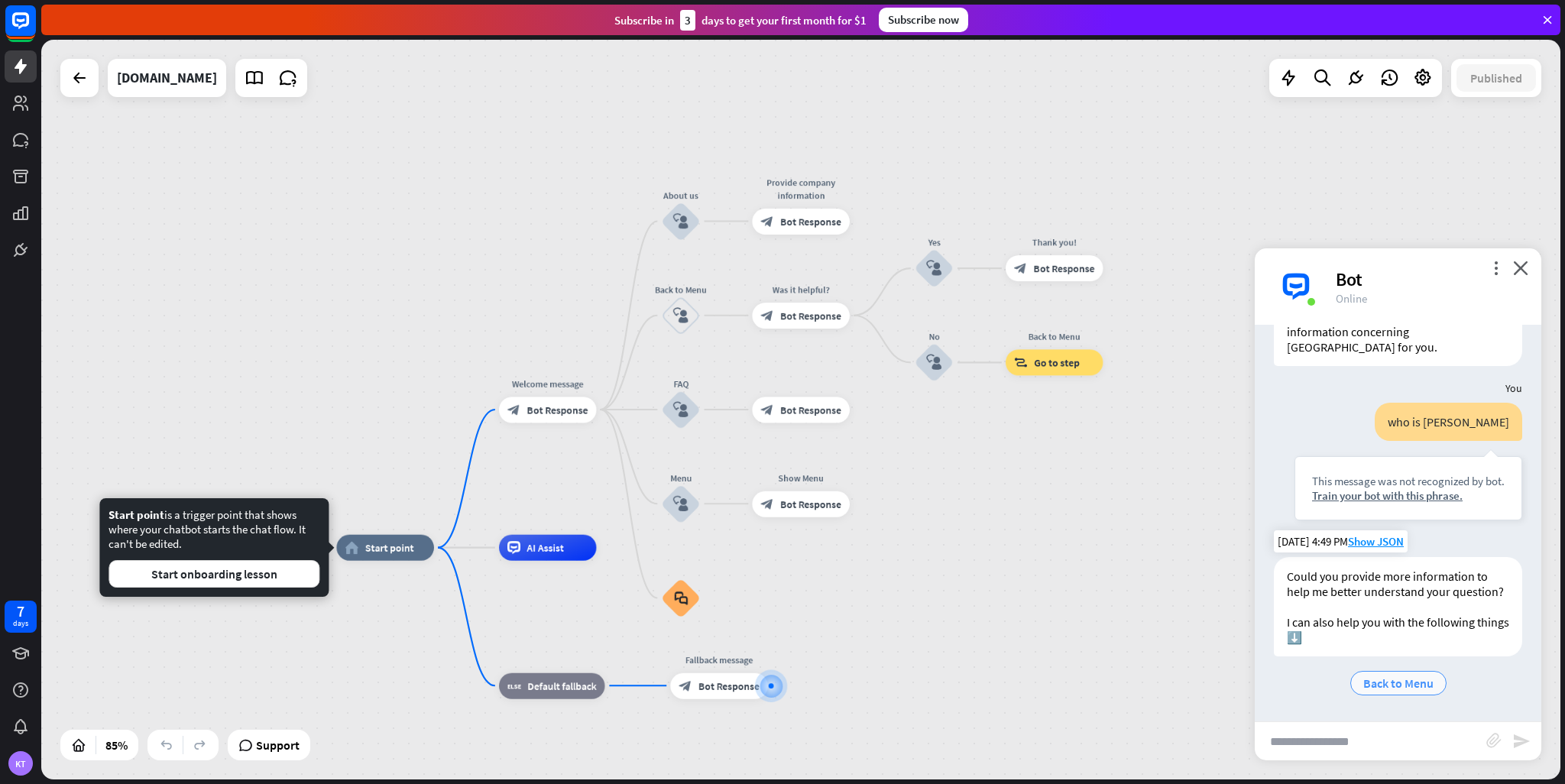
click at [1388, 692] on div "Back to Menu" at bounding box center [1399, 682] width 96 height 24
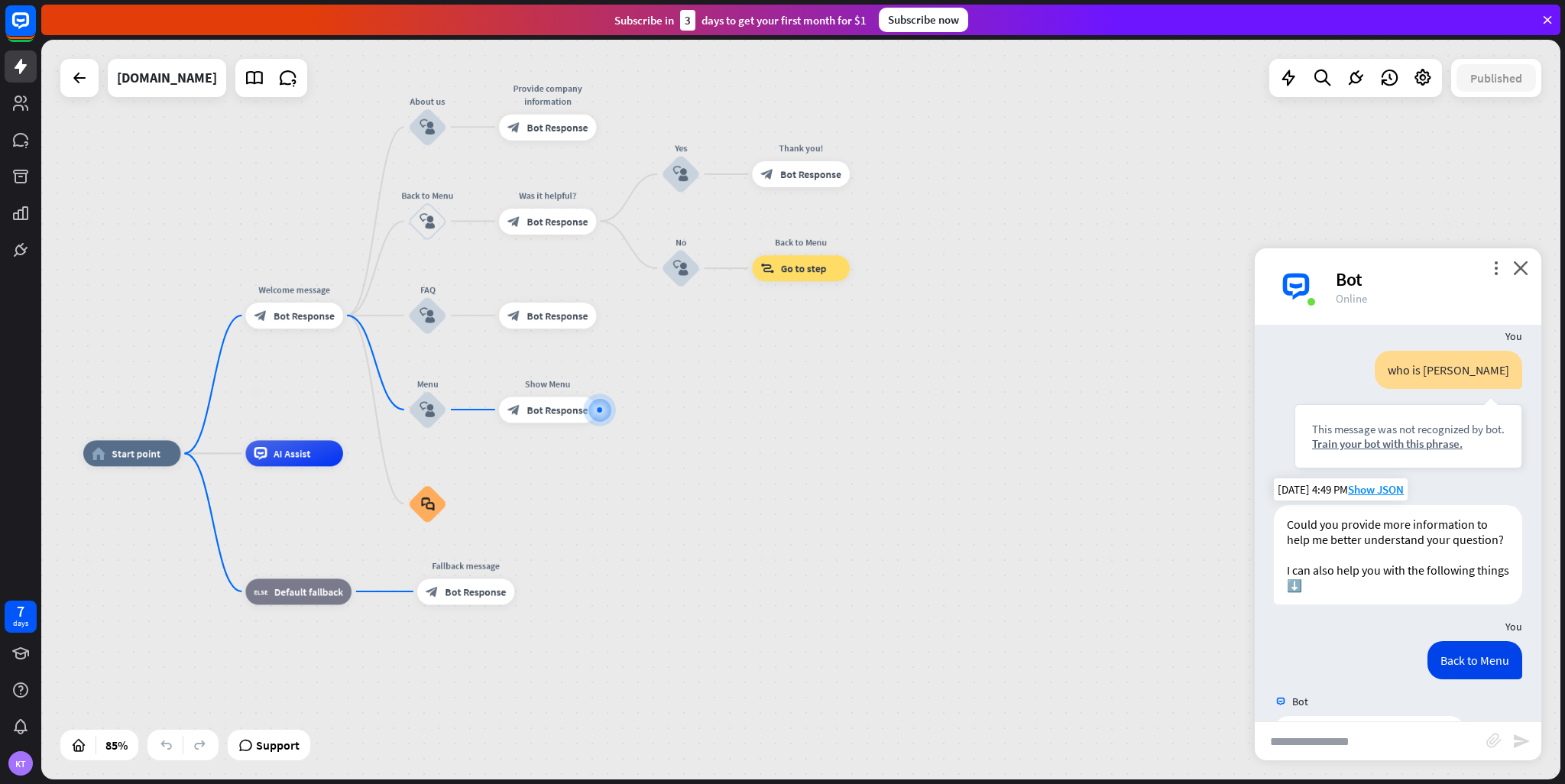
scroll to position [194, 0]
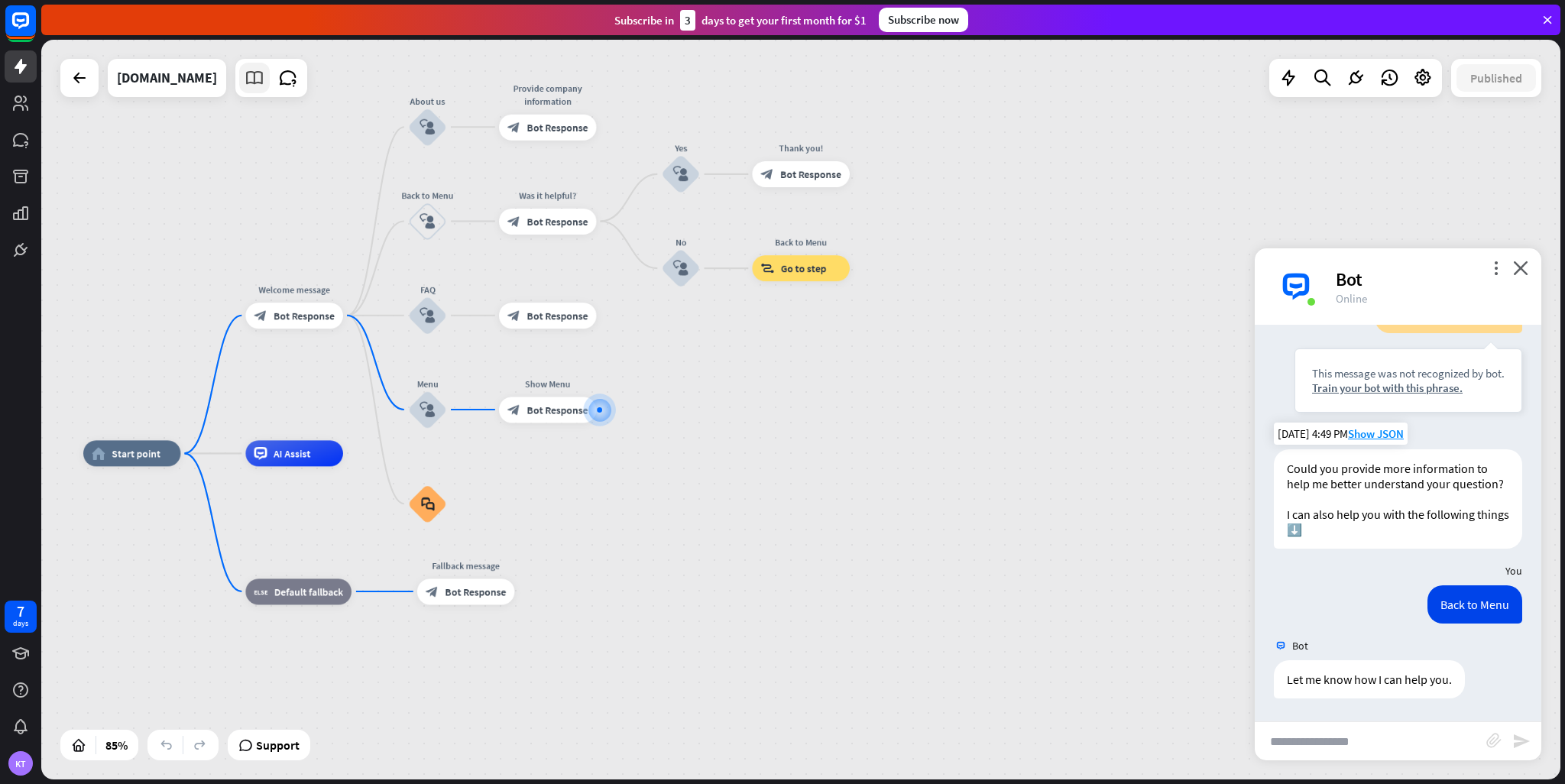
click at [245, 77] on link at bounding box center [255, 78] width 31 height 31
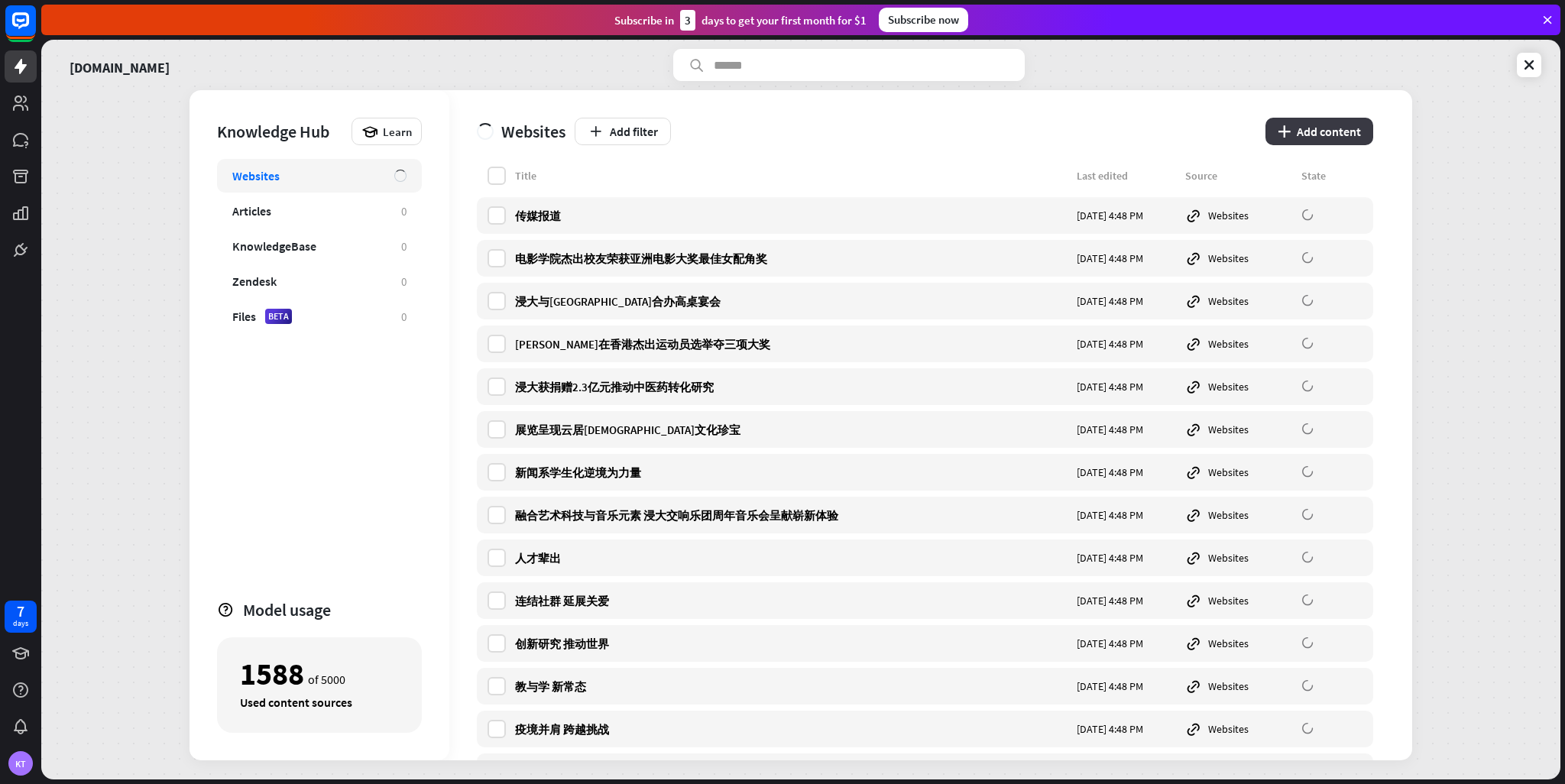
click at [1288, 129] on icon "plus" at bounding box center [1284, 131] width 13 height 13
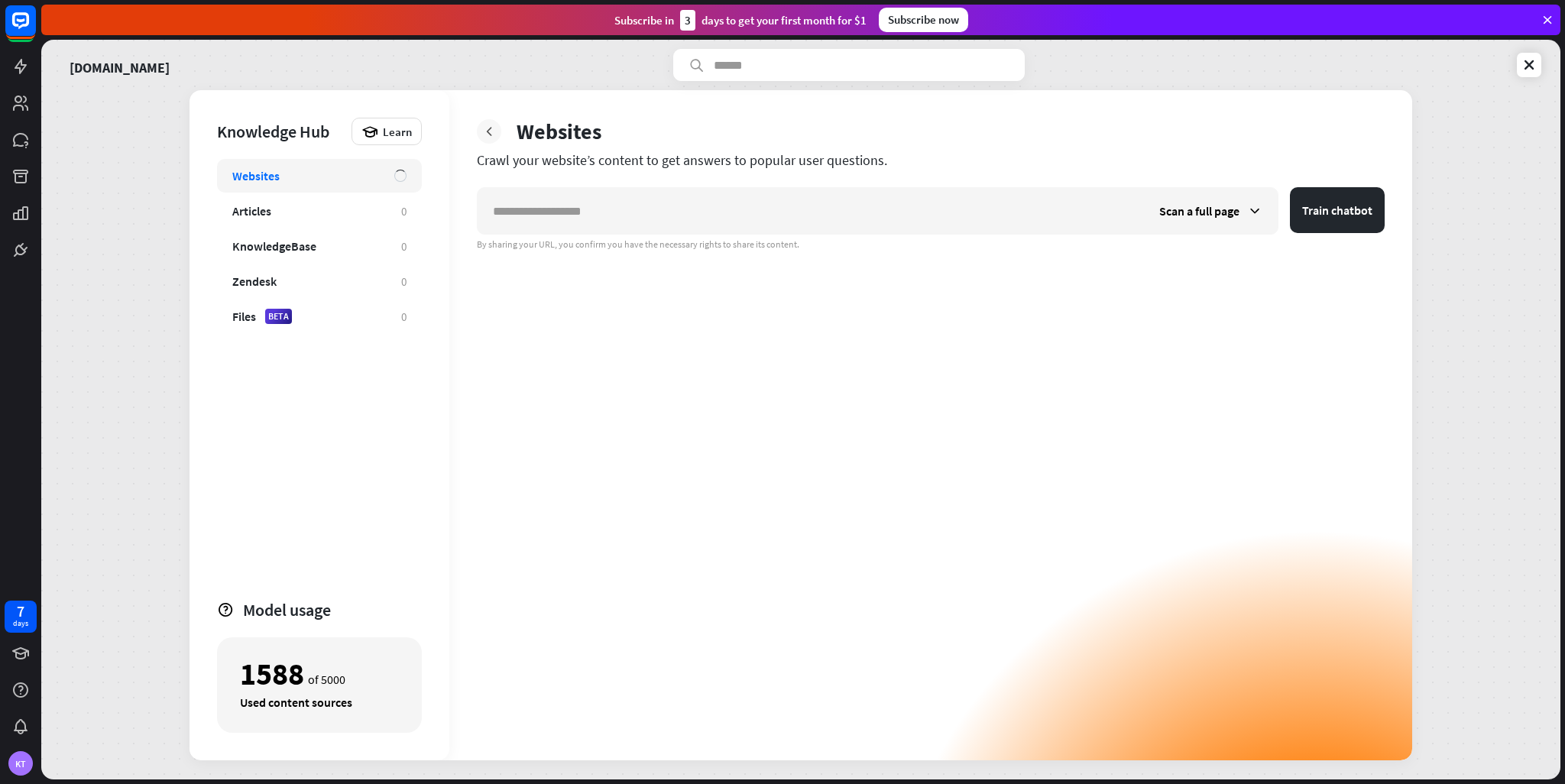
click at [493, 140] on div at bounding box center [488, 131] width 24 height 24
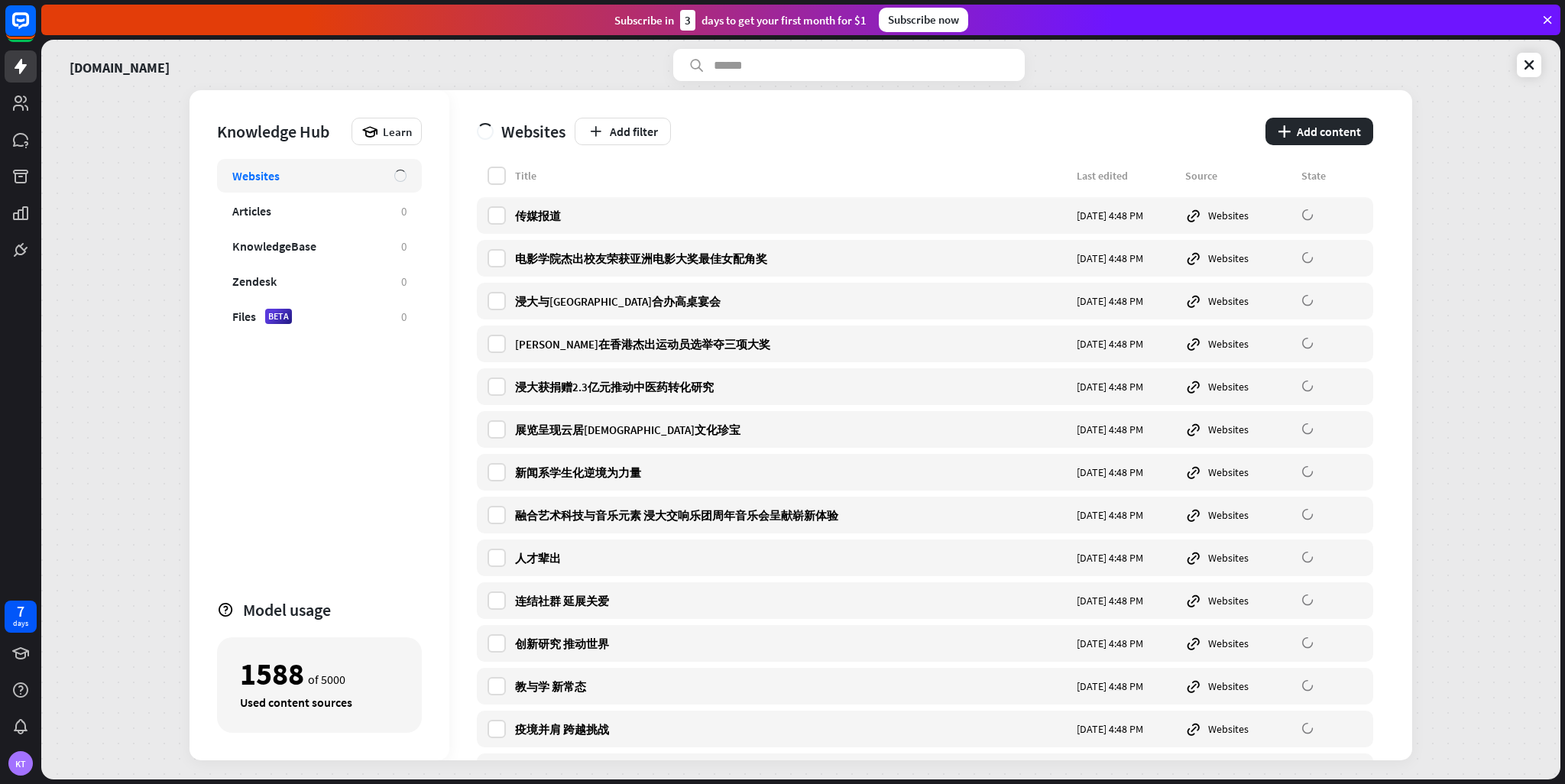
click at [1545, 22] on icon at bounding box center [1547, 19] width 13 height 13
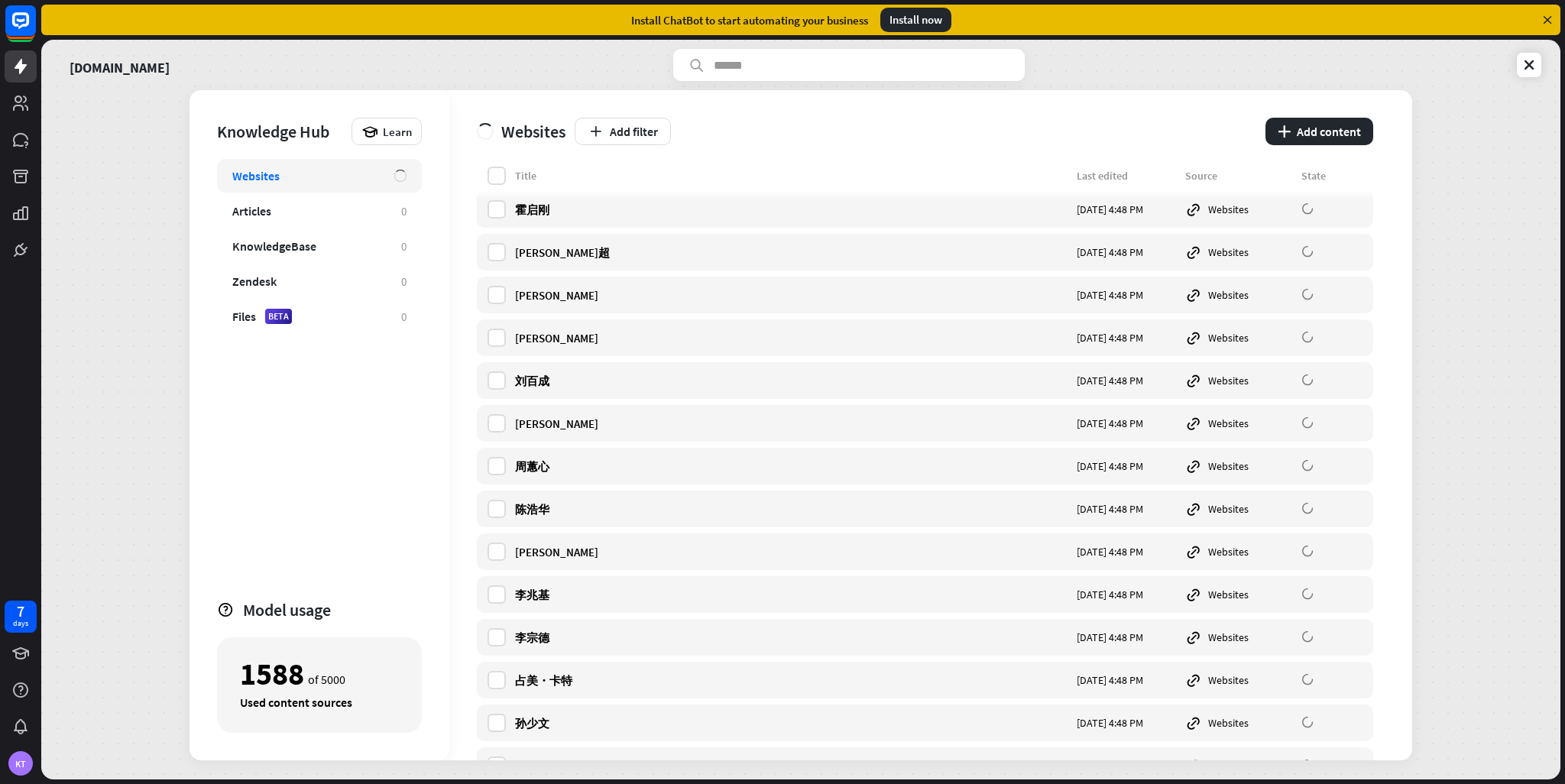
scroll to position [16284, 0]
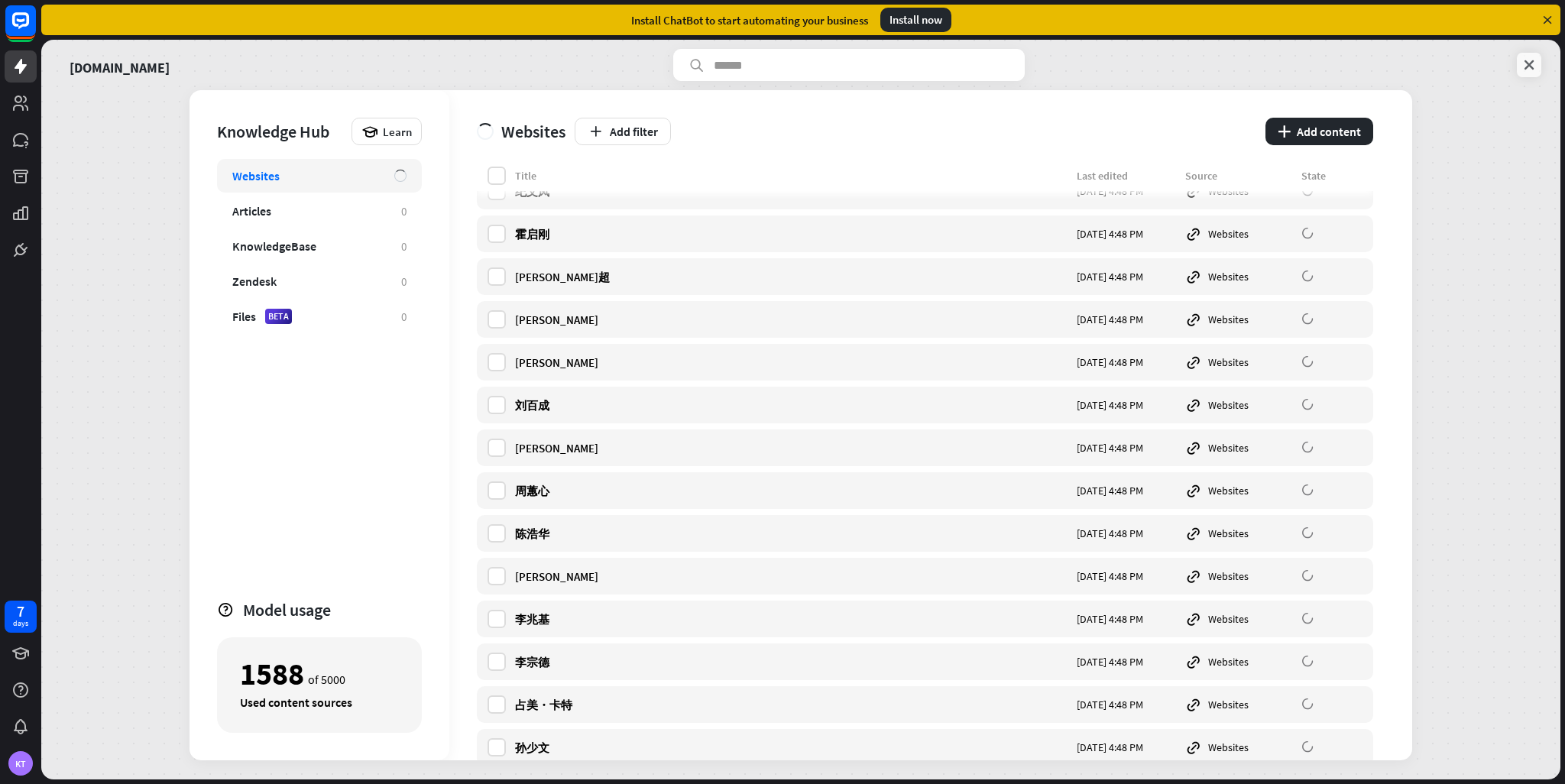
click at [1518, 64] on link at bounding box center [1529, 65] width 24 height 24
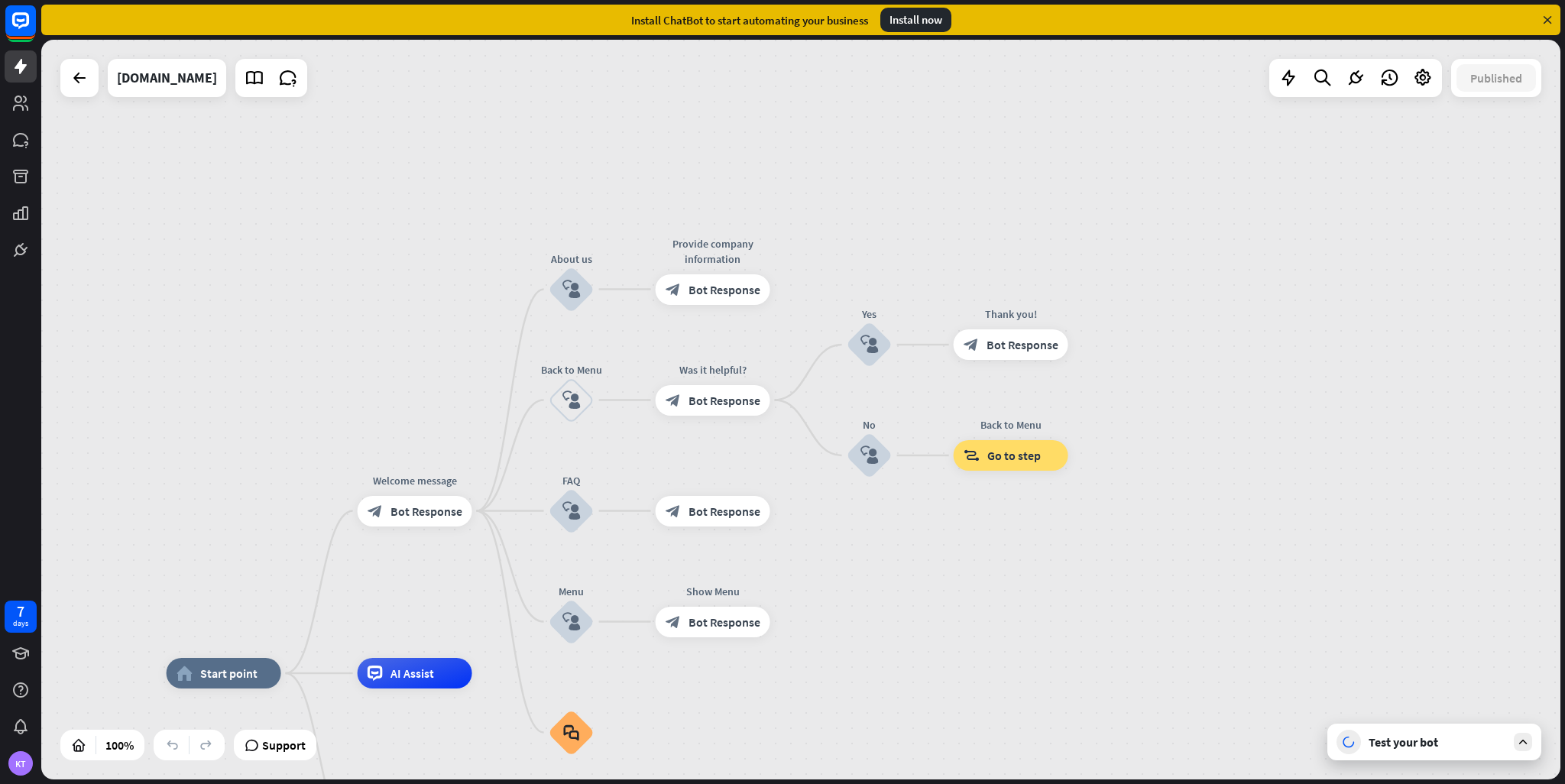
drag, startPoint x: 1455, startPoint y: 196, endPoint x: 1291, endPoint y: 428, distance: 284.1
click at [1291, 428] on div "home_2 Start point Welcome message block_bot_response Bot Response About us blo…" at bounding box center [800, 409] width 1519 height 740
click at [1388, 756] on div "Test your bot" at bounding box center [1435, 742] width 214 height 37
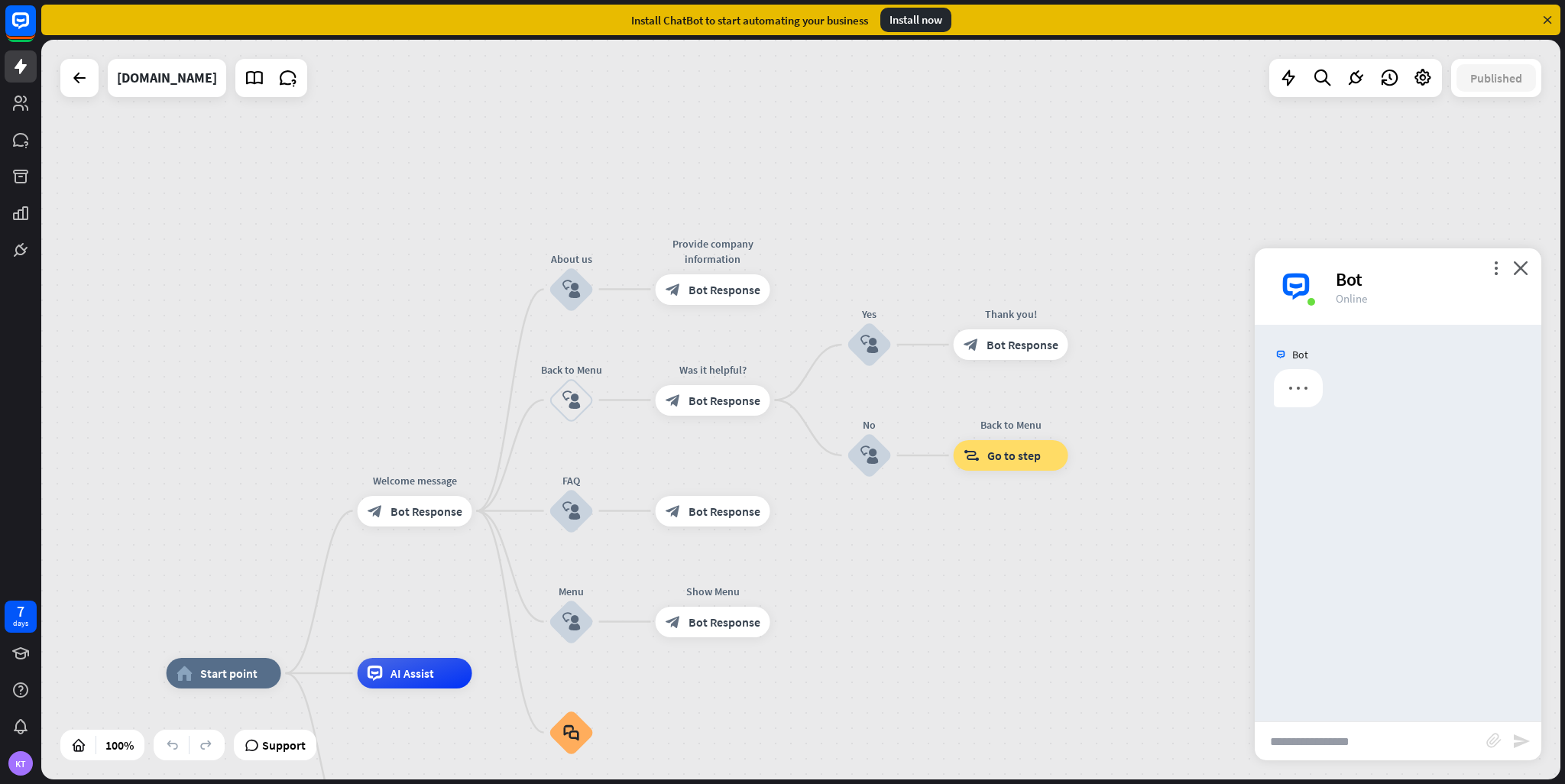
click at [1388, 756] on input "text" at bounding box center [1370, 741] width 231 height 38
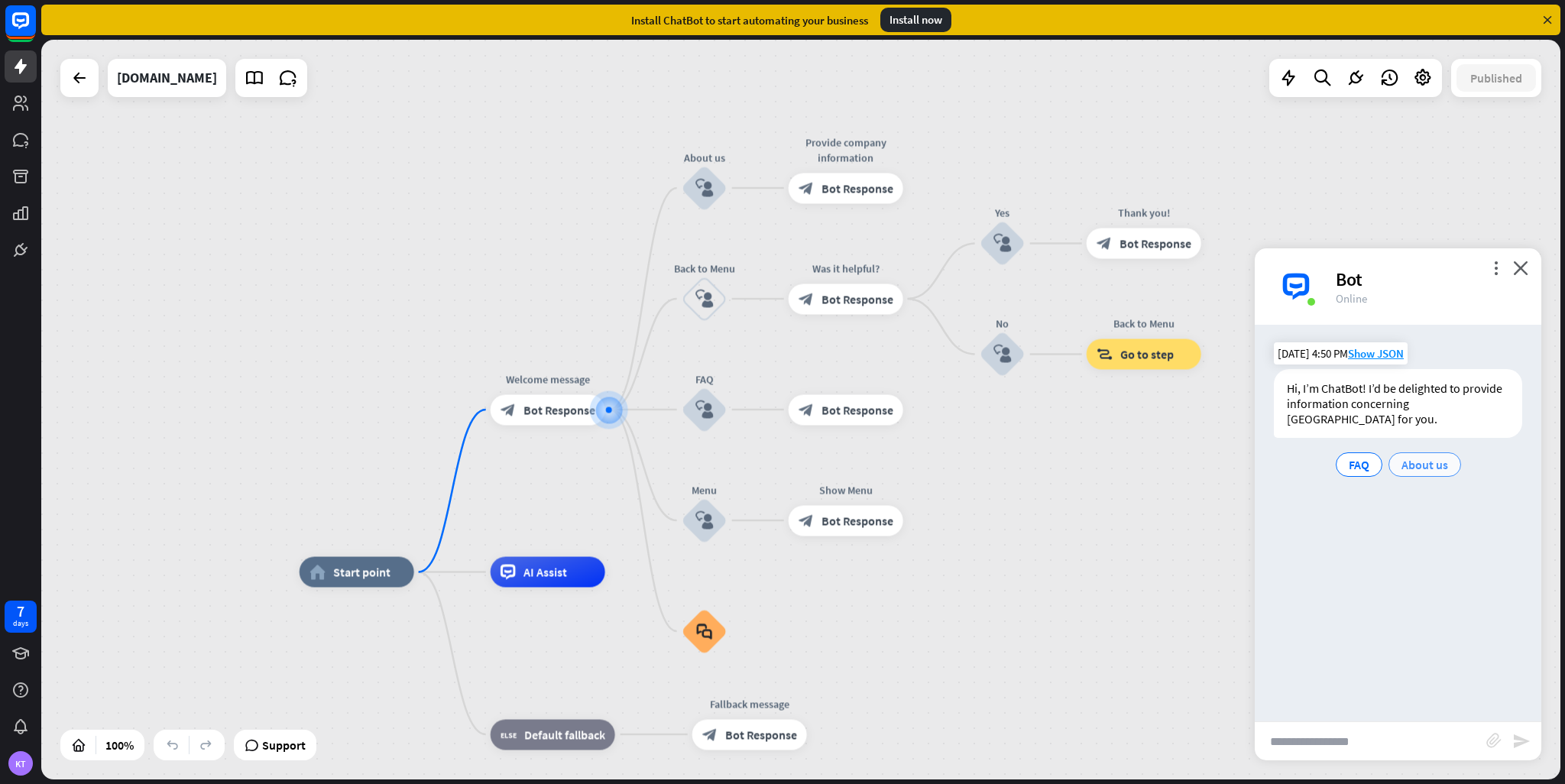
click at [1400, 459] on div "About us" at bounding box center [1425, 464] width 73 height 24
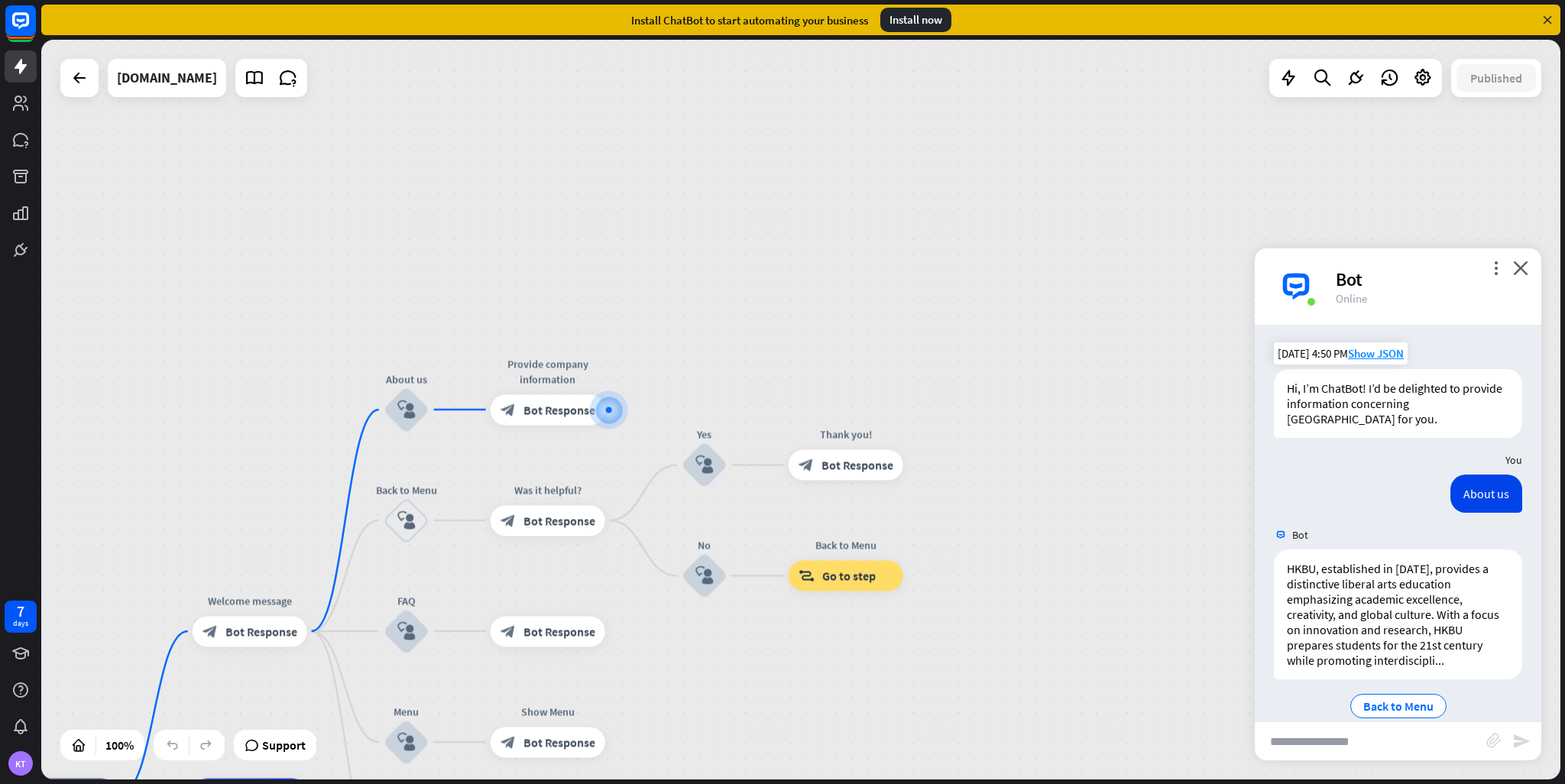
scroll to position [22, 0]
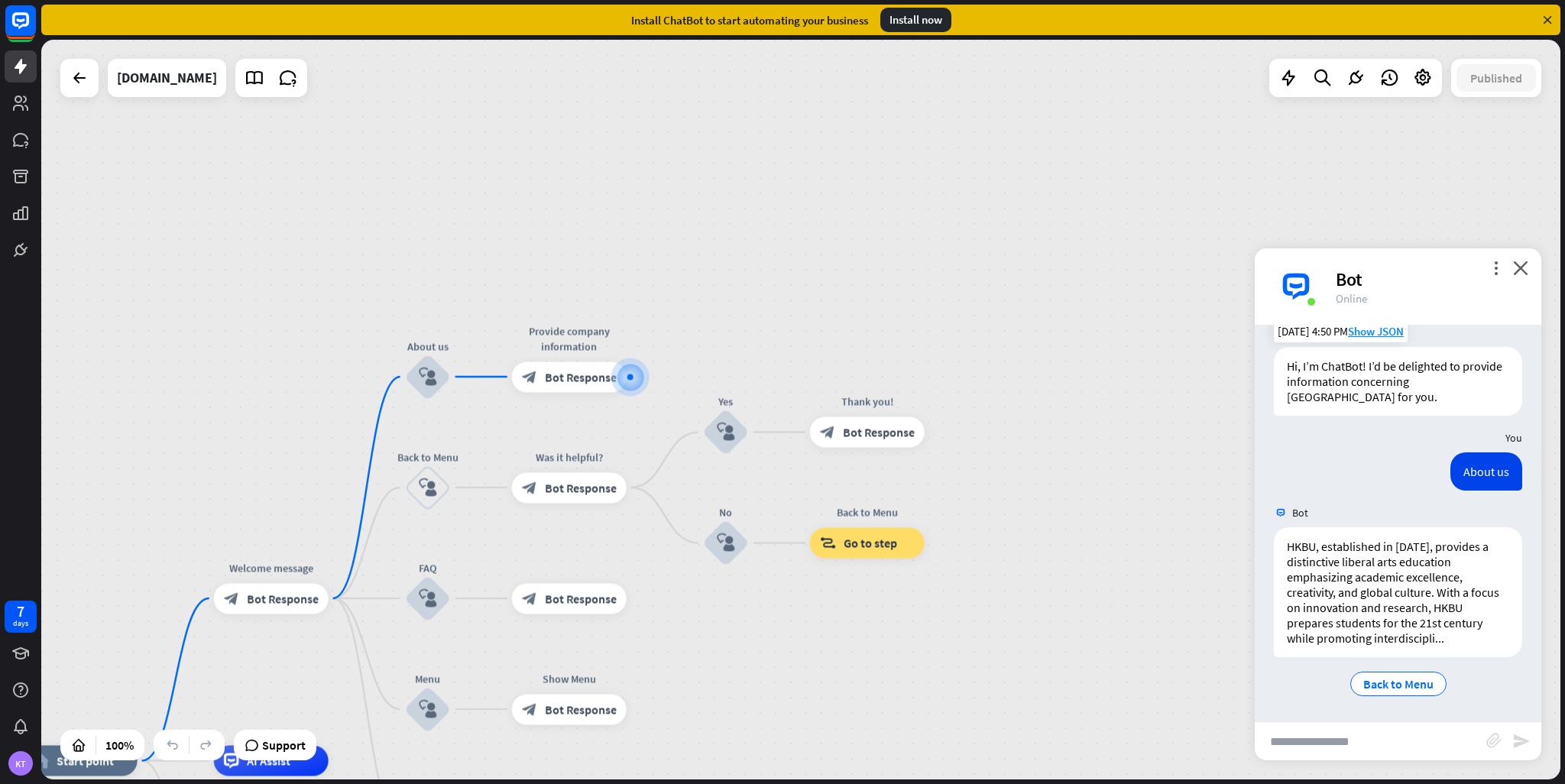
drag, startPoint x: 990, startPoint y: 369, endPoint x: 1012, endPoint y: 336, distance: 39.7
click at [1012, 336] on div "home_2 Start point Welcome message block_bot_response Bot Response About us blo…" at bounding box center [800, 409] width 1519 height 740
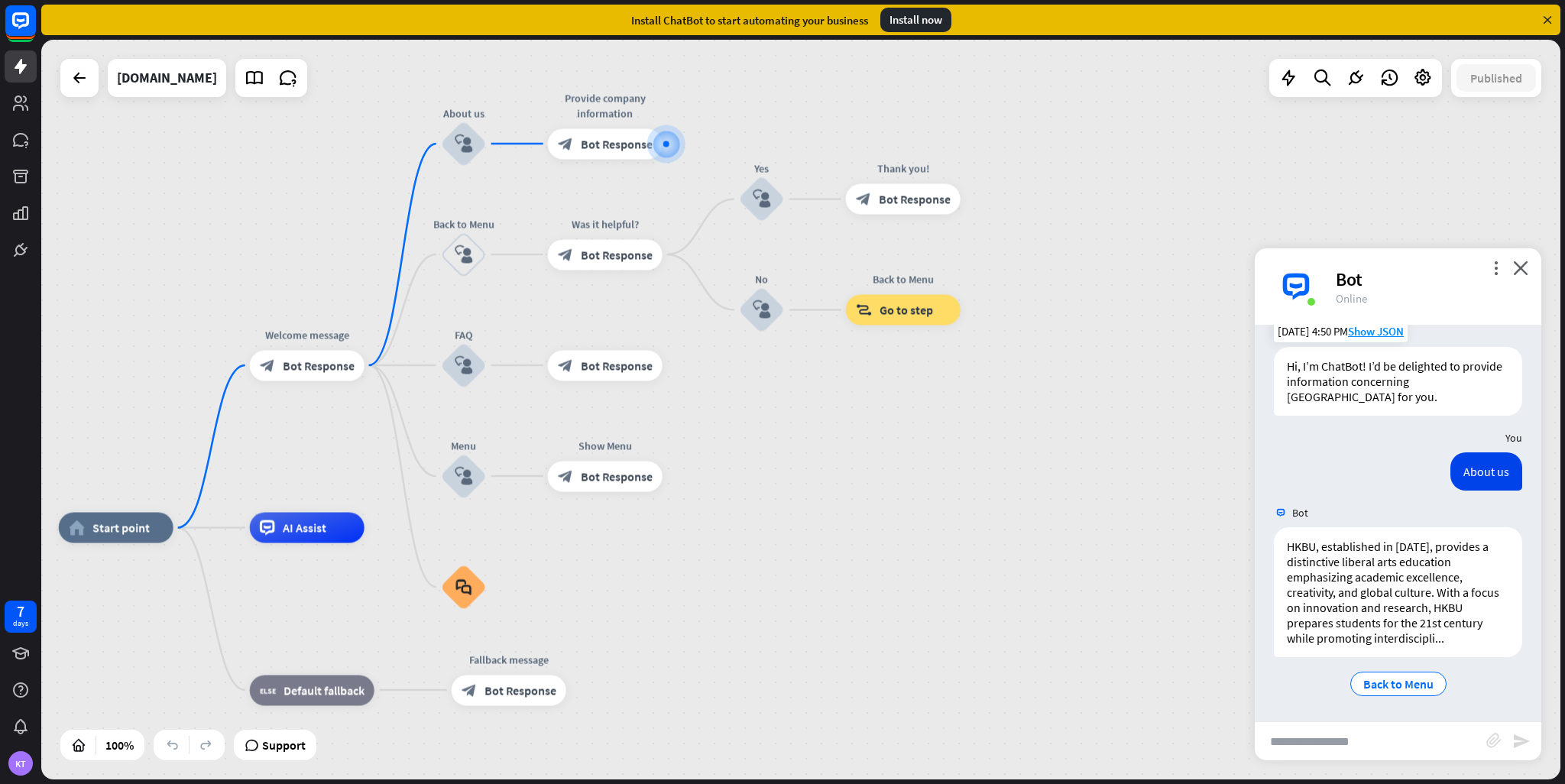
drag, startPoint x: 1015, startPoint y: 338, endPoint x: 1060, endPoint y: 98, distance: 244.2
click at [1060, 98] on div "home_2 Start point Welcome message block_bot_response Bot Response About us blo…" at bounding box center [800, 409] width 1519 height 740
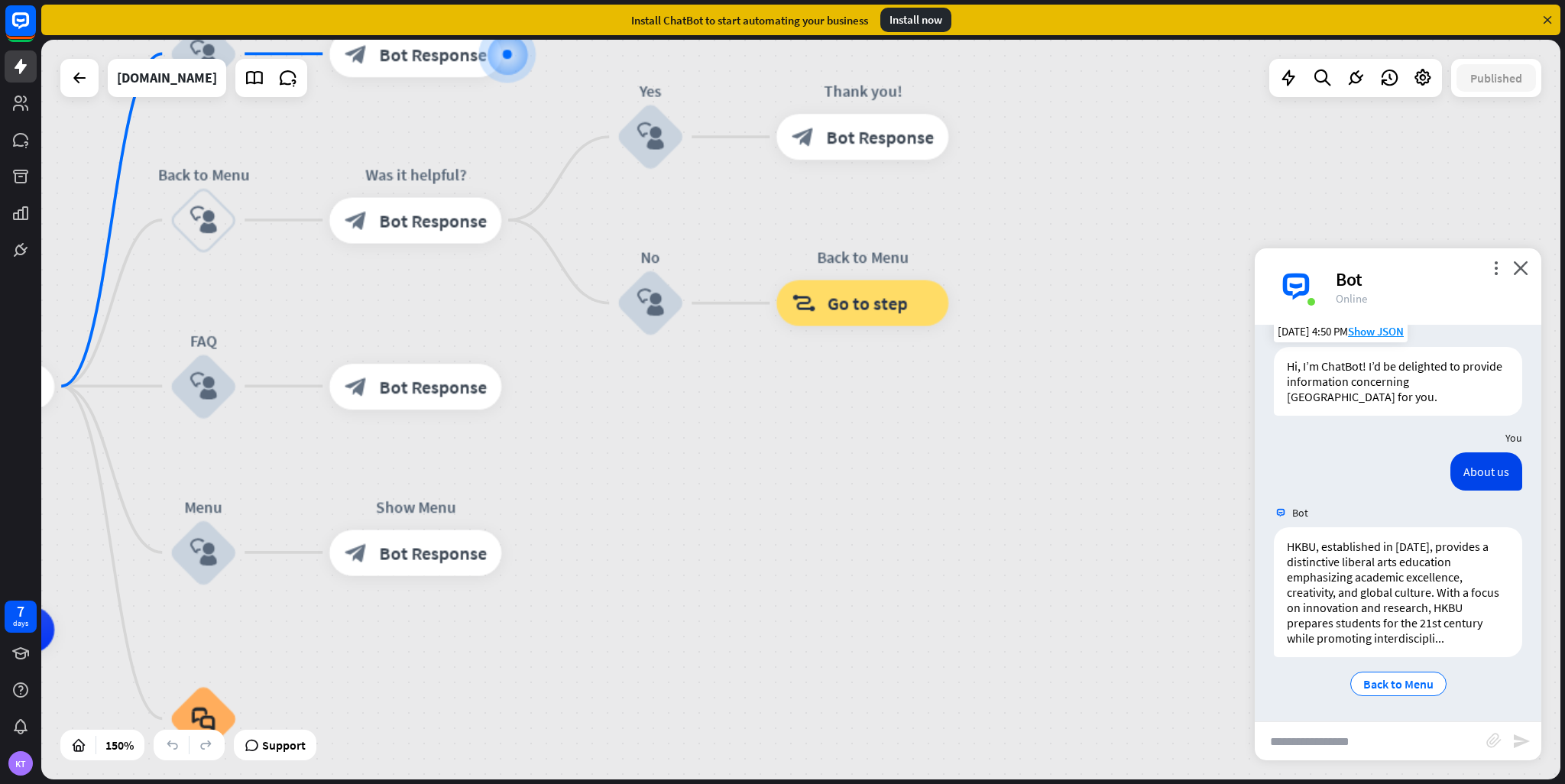
drag, startPoint x: 1035, startPoint y: 250, endPoint x: 1066, endPoint y: 154, distance: 100.9
click at [1069, 151] on div "home_2 Start point Welcome message block_bot_response Bot Response About us blo…" at bounding box center [800, 409] width 1519 height 740
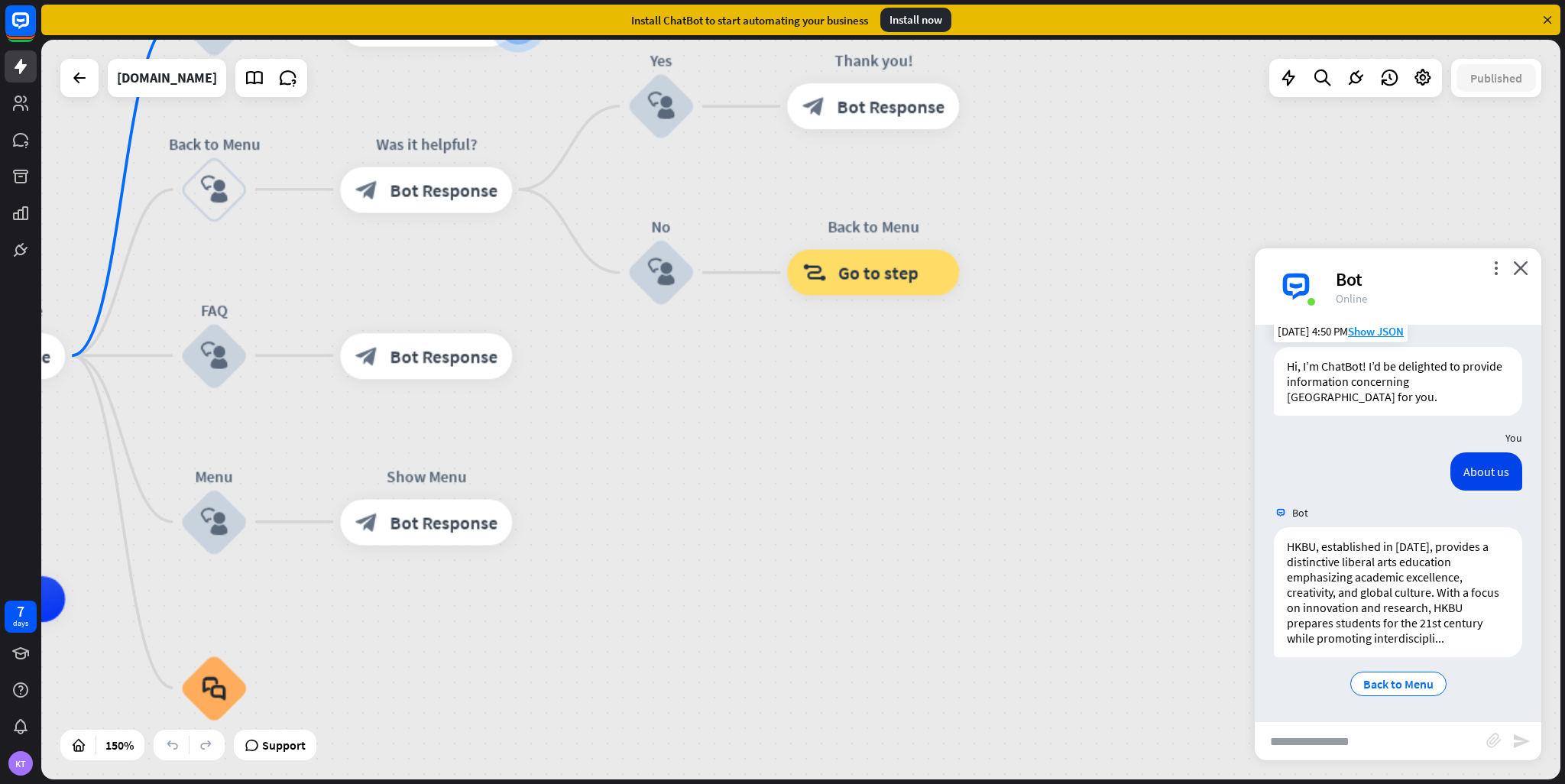
click at [1066, 154] on div "home_2 Start point Welcome message block_bot_response Bot Response About us blo…" at bounding box center [800, 409] width 1519 height 740
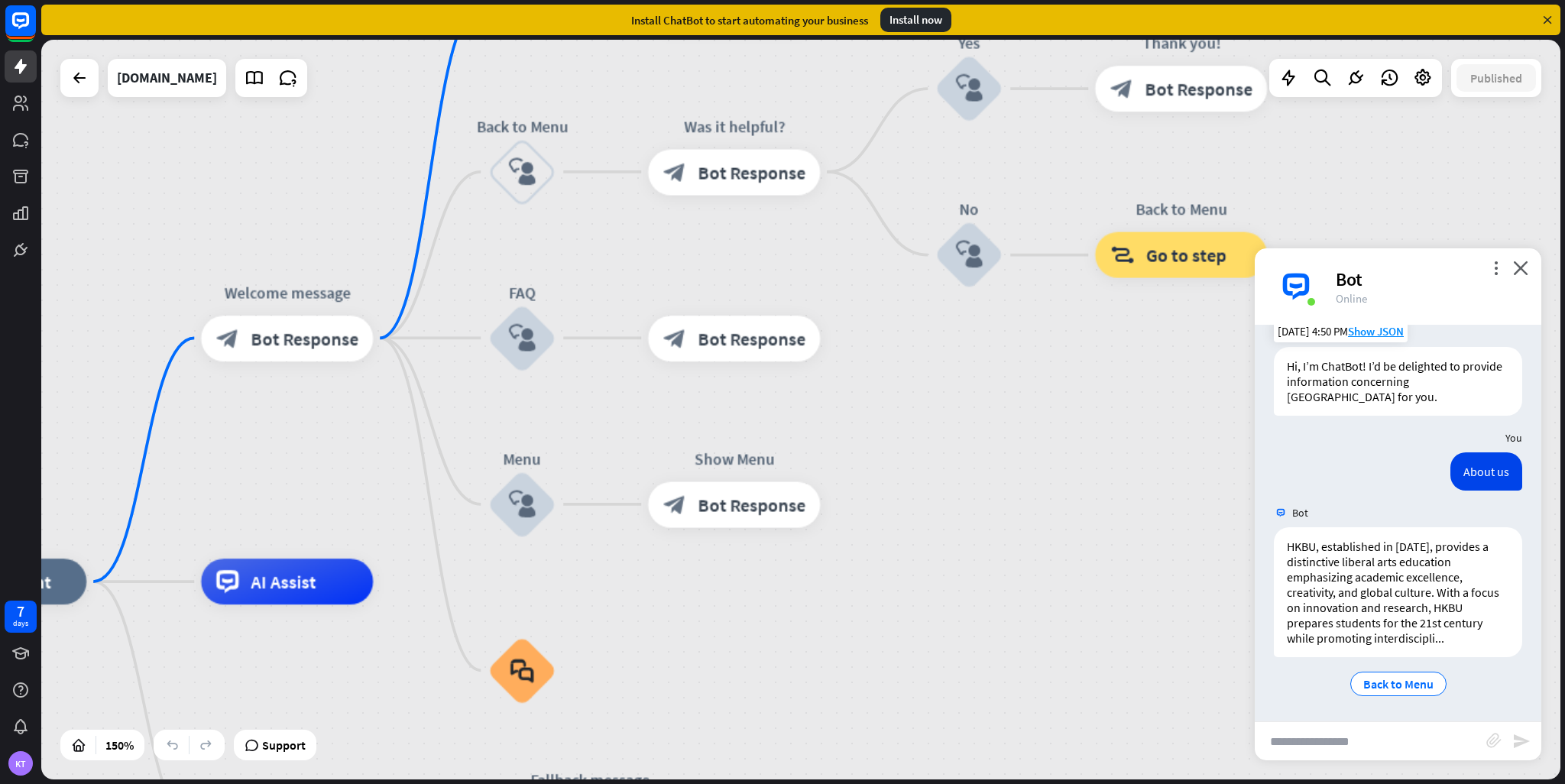
drag, startPoint x: 727, startPoint y: 548, endPoint x: 973, endPoint y: 423, distance: 275.9
click at [973, 423] on div "home_2 Start point Welcome message block_bot_response Bot Response About us blo…" at bounding box center [800, 409] width 1519 height 740
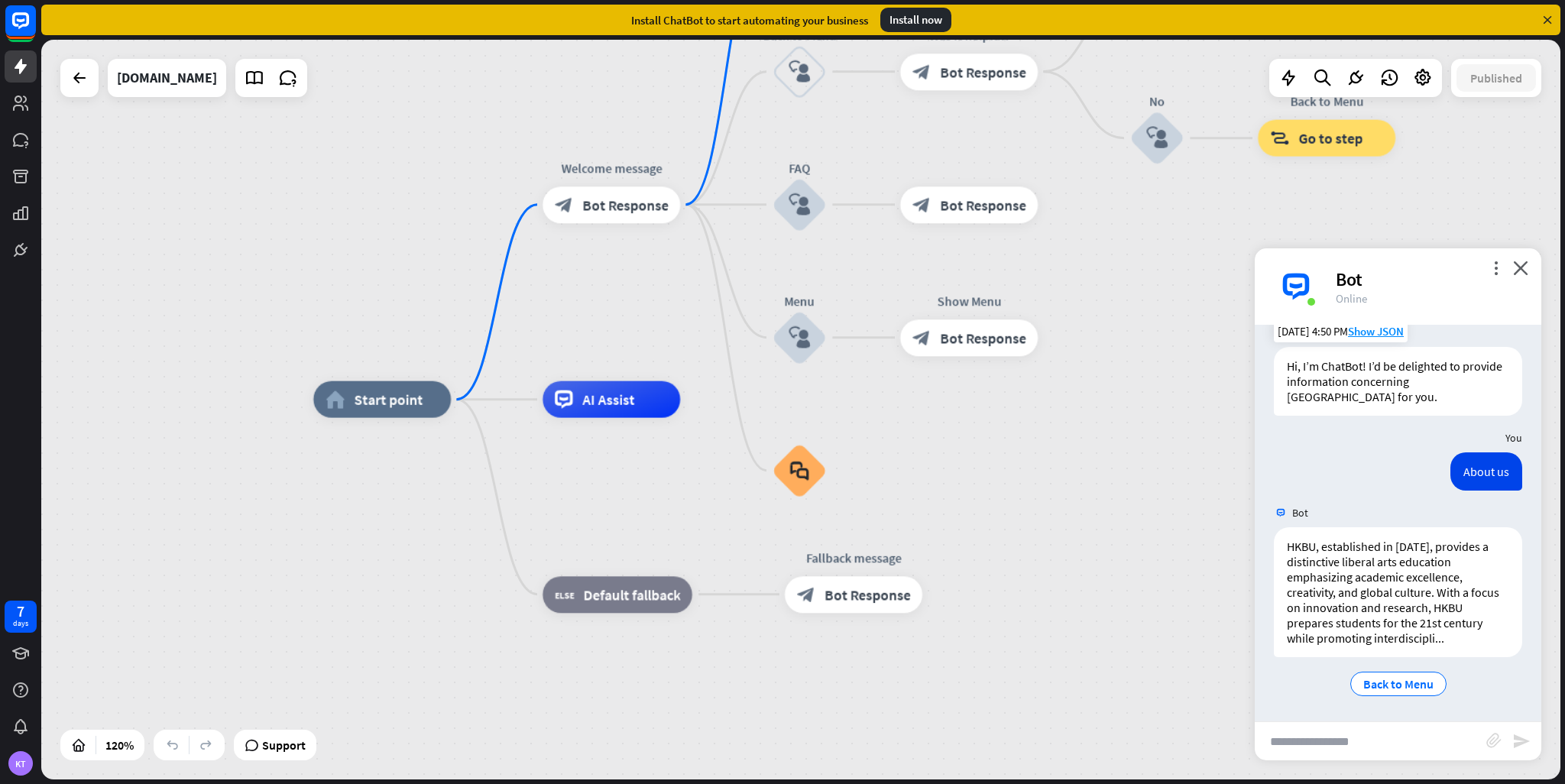
drag, startPoint x: 962, startPoint y: 470, endPoint x: 1149, endPoint y: 324, distance: 237.2
click at [1149, 324] on div "home_2 Start point Welcome message block_bot_response Bot Response About us blo…" at bounding box center [800, 409] width 1519 height 740
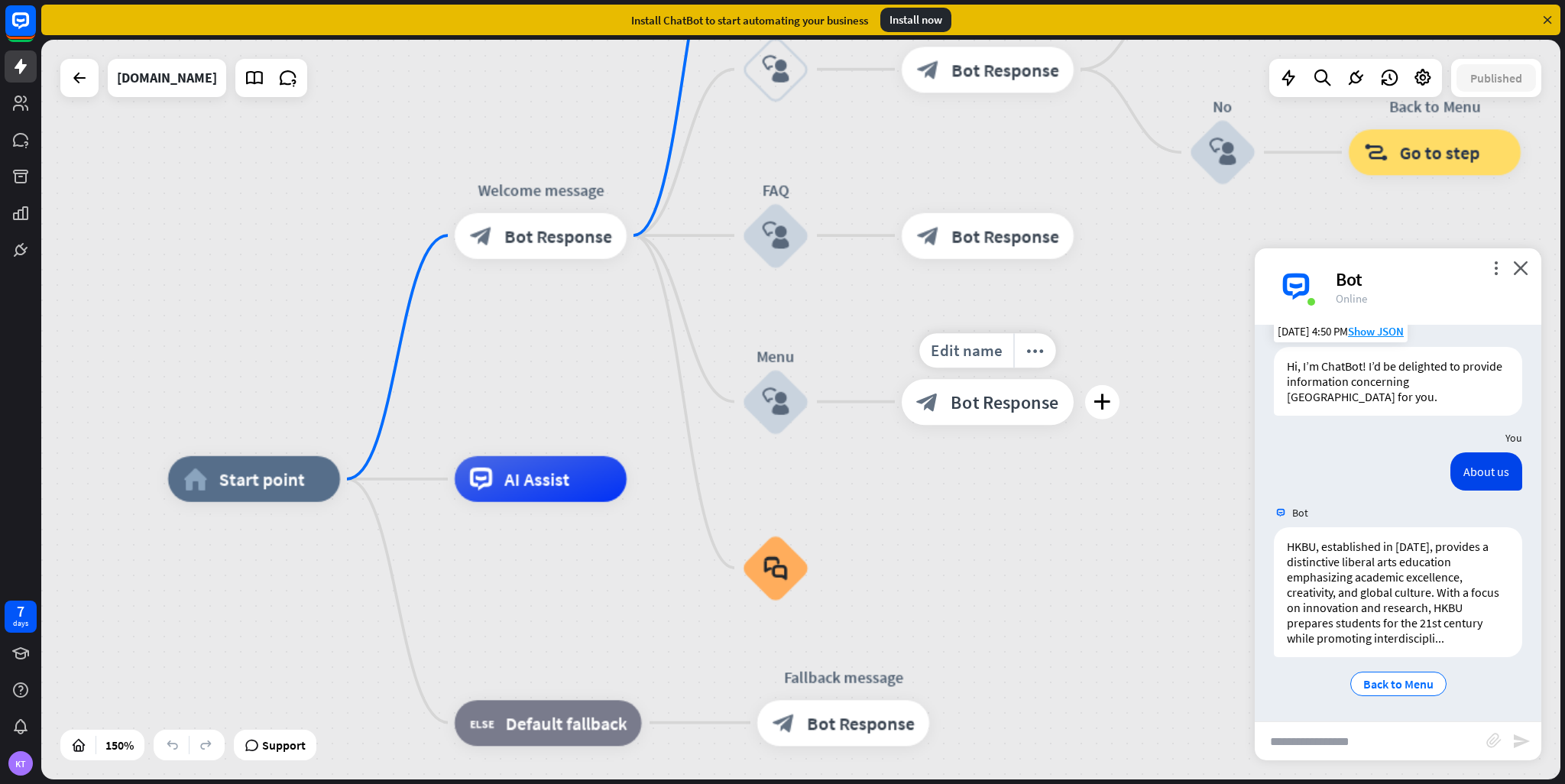
drag, startPoint x: 868, startPoint y: 364, endPoint x: 872, endPoint y: 441, distance: 77.1
click at [902, 425] on div "Edit name more_horiz plus block_bot_response Bot Response" at bounding box center [988, 402] width 172 height 46
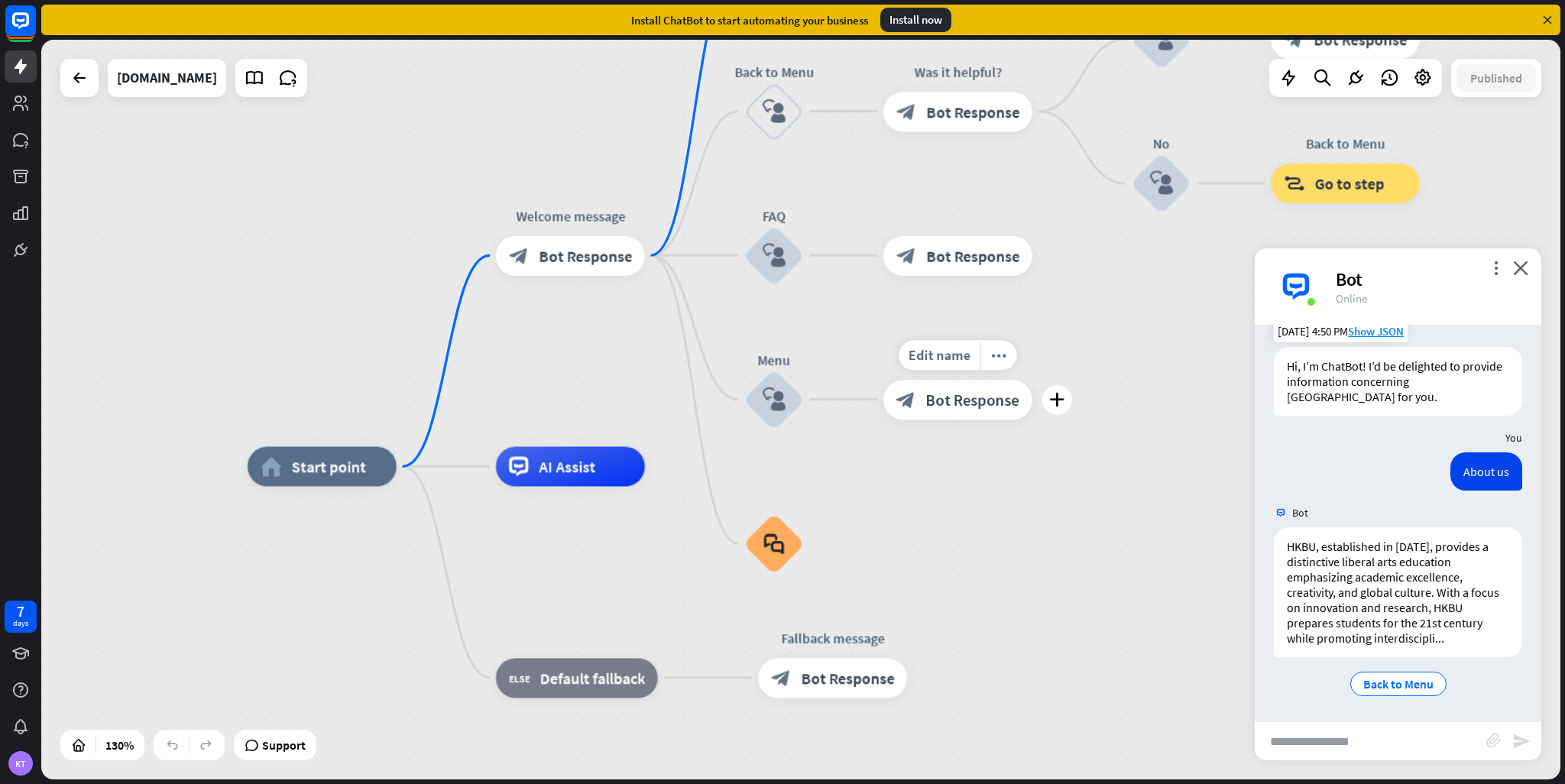
drag, startPoint x: 868, startPoint y: 435, endPoint x: 873, endPoint y: 420, distance: 15.8
click at [883, 420] on div "Edit name more_horiz plus block_bot_response Bot Response" at bounding box center [958, 399] width 149 height 40
click at [239, 84] on link at bounding box center [255, 78] width 31 height 31
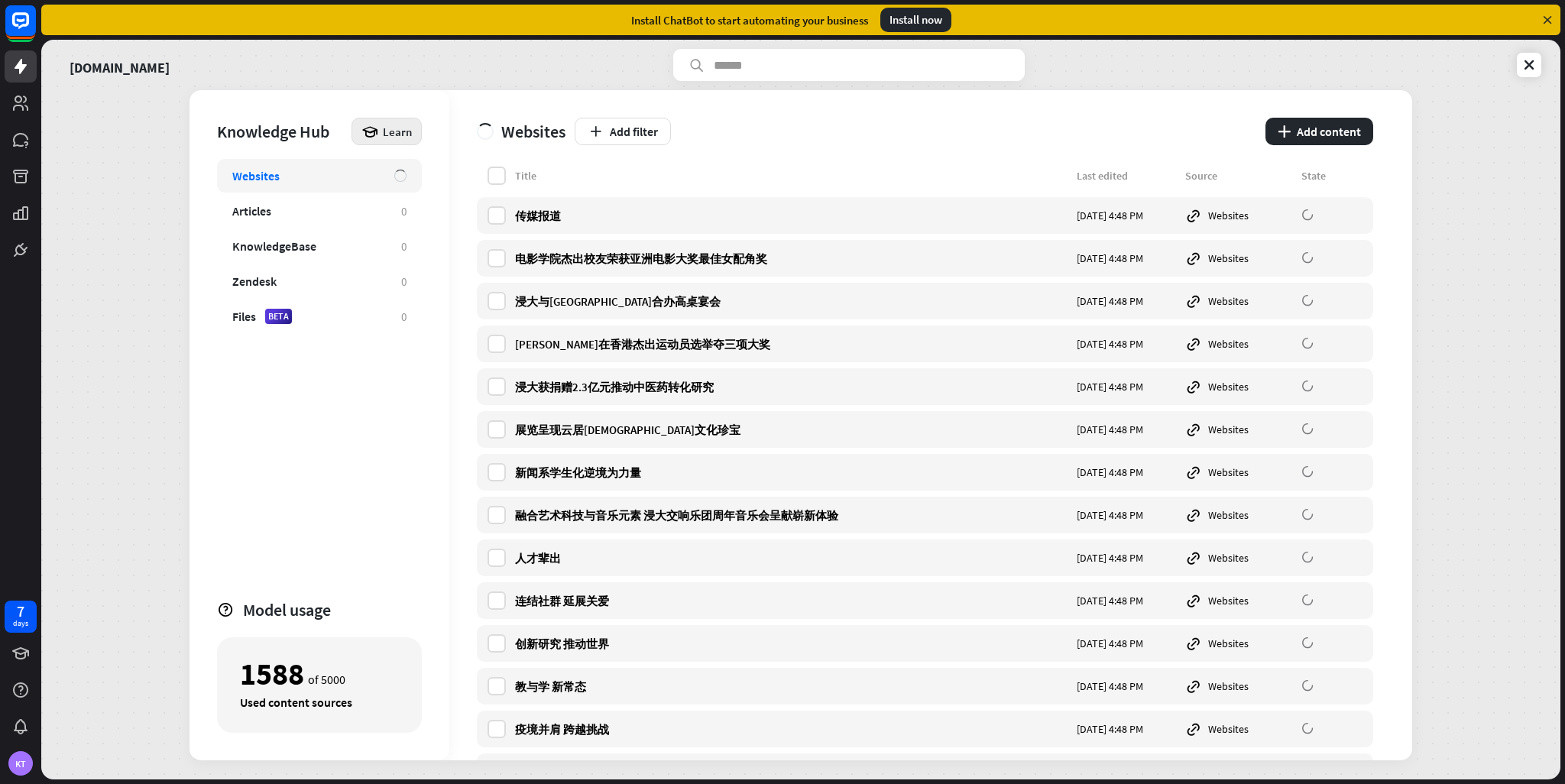
click at [398, 136] on span "Learn" at bounding box center [398, 132] width 29 height 14
click at [461, 178] on div "Get started with Knowledge Hub" at bounding box center [452, 174] width 175 height 30
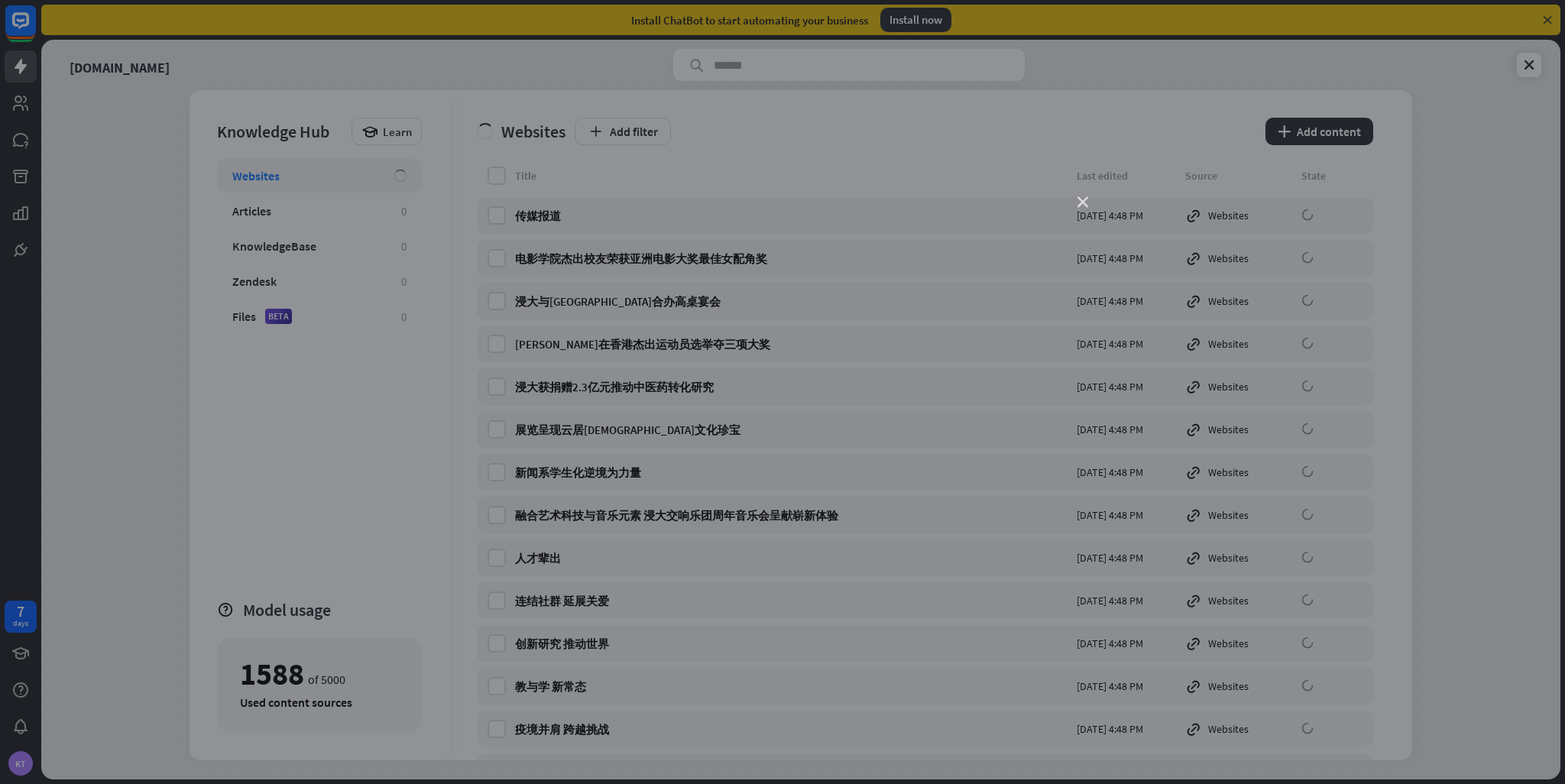
click at [1085, 197] on icon "close" at bounding box center [1083, 202] width 11 height 11
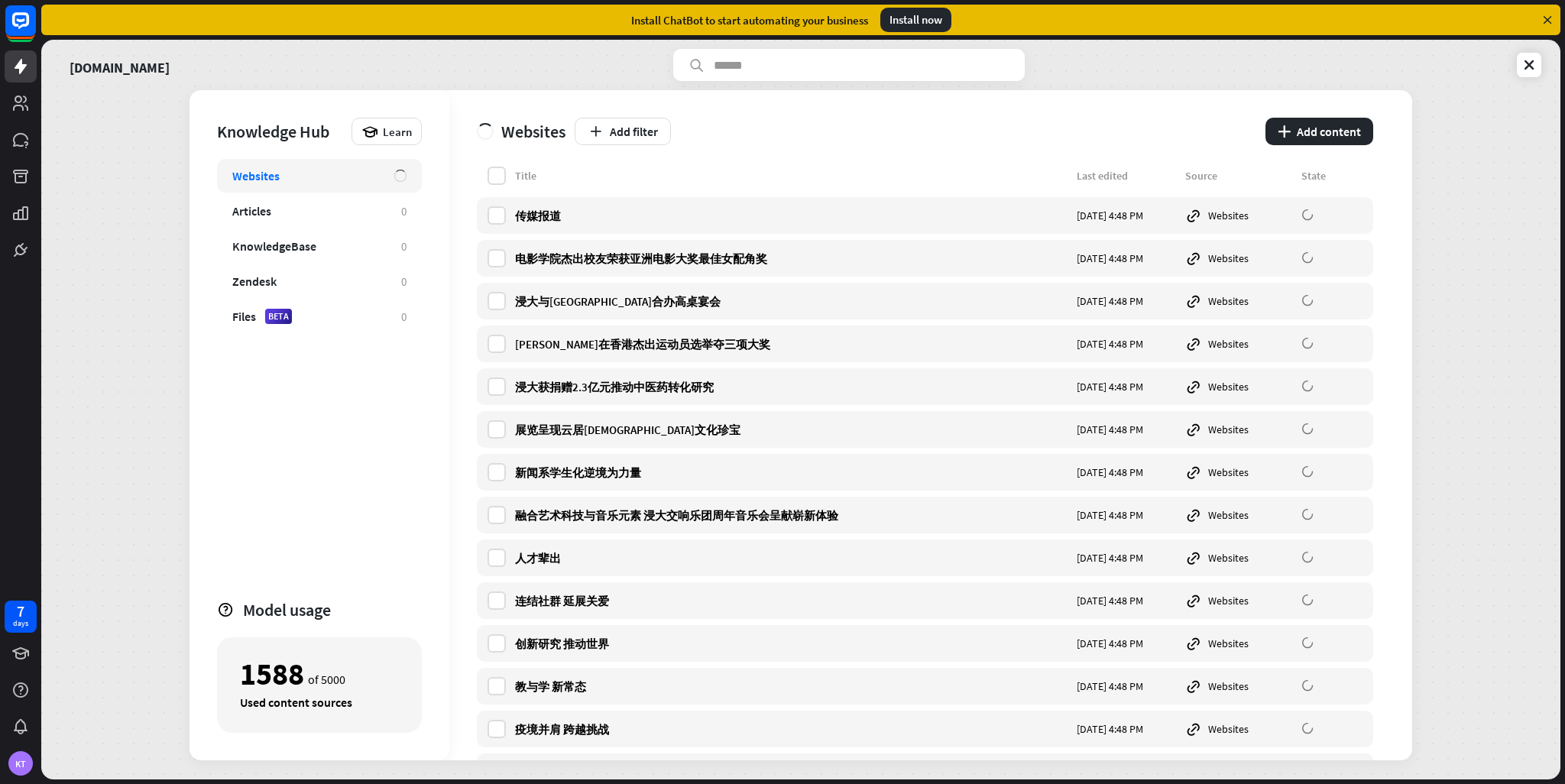
click at [1494, 191] on div "[DOMAIN_NAME] Knowledge Hub Learn Websites Articles 0 KnowledgeBase 0 Zendesk 0…" at bounding box center [800, 409] width 1519 height 740
click at [1530, 56] on link at bounding box center [1529, 65] width 24 height 24
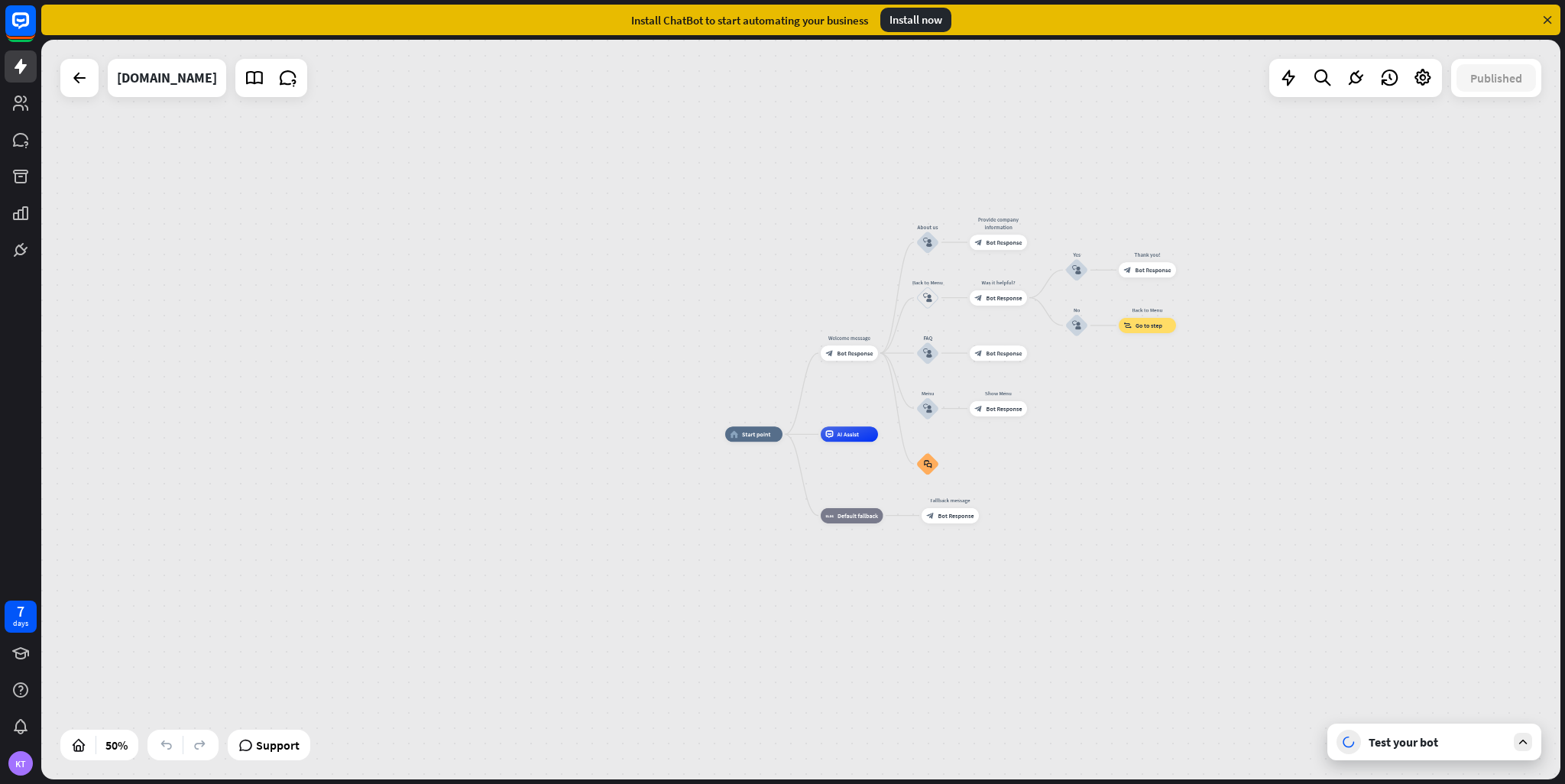
drag, startPoint x: 1168, startPoint y: 380, endPoint x: 989, endPoint y: 591, distance: 276.7
click at [989, 591] on div "home_2 Start point Welcome message block_bot_response Bot Response About us blo…" at bounding box center [800, 409] width 1519 height 740
